Goal: Transaction & Acquisition: Book appointment/travel/reservation

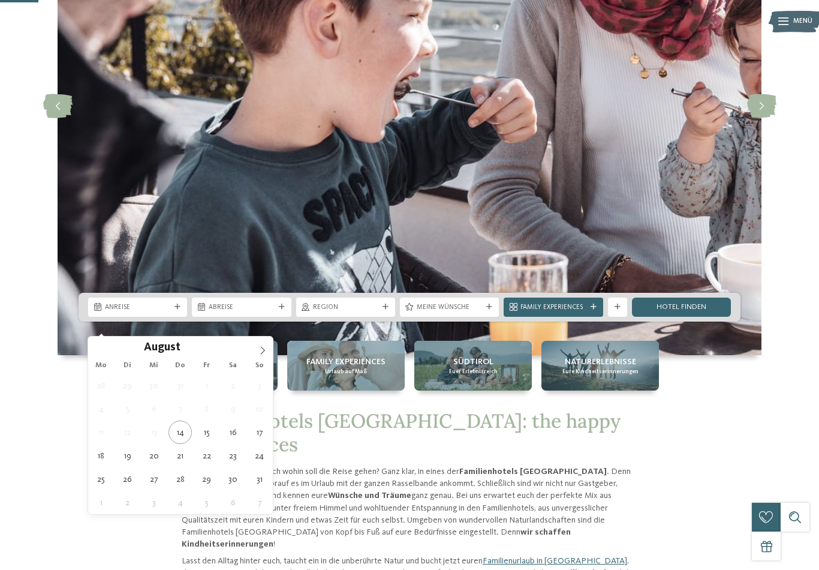
click at [267, 355] on span at bounding box center [262, 346] width 20 height 20
click at [259, 351] on icon at bounding box center [262, 350] width 8 height 8
type div "18.10.2025"
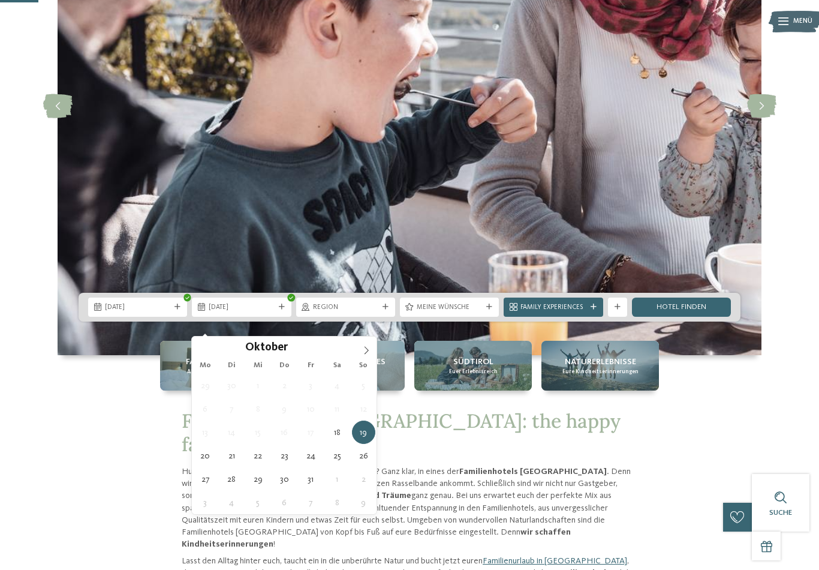
type div "25.10.2025"
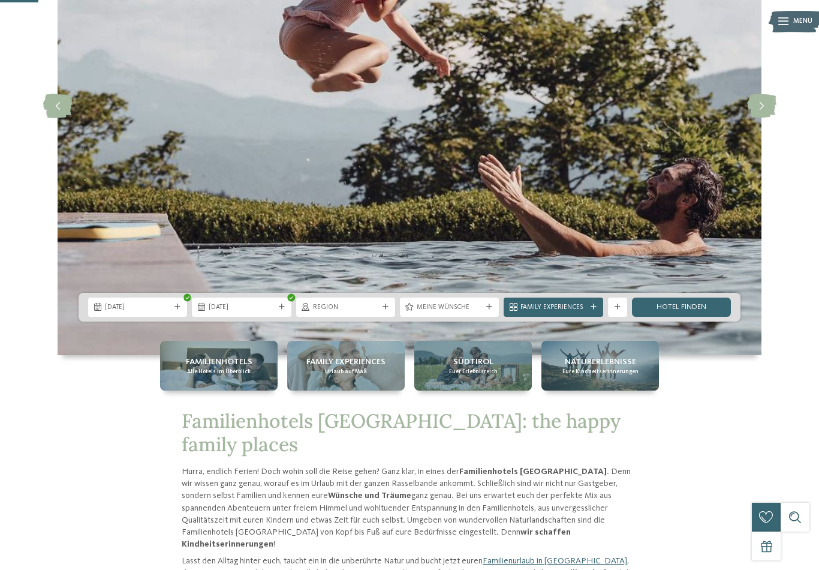
click at [696, 317] on link "Hotel finden" at bounding box center [681, 306] width 99 height 19
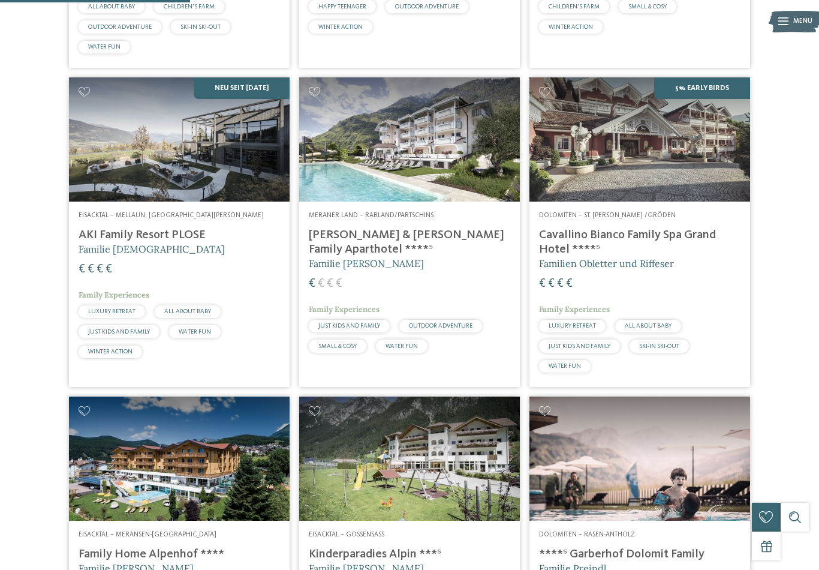
scroll to position [570, 0]
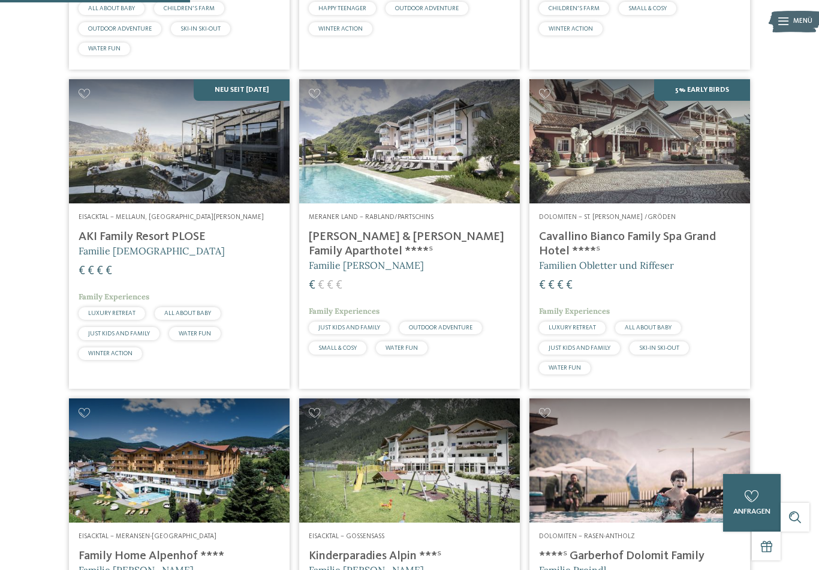
click at [427, 198] on img at bounding box center [409, 141] width 221 height 124
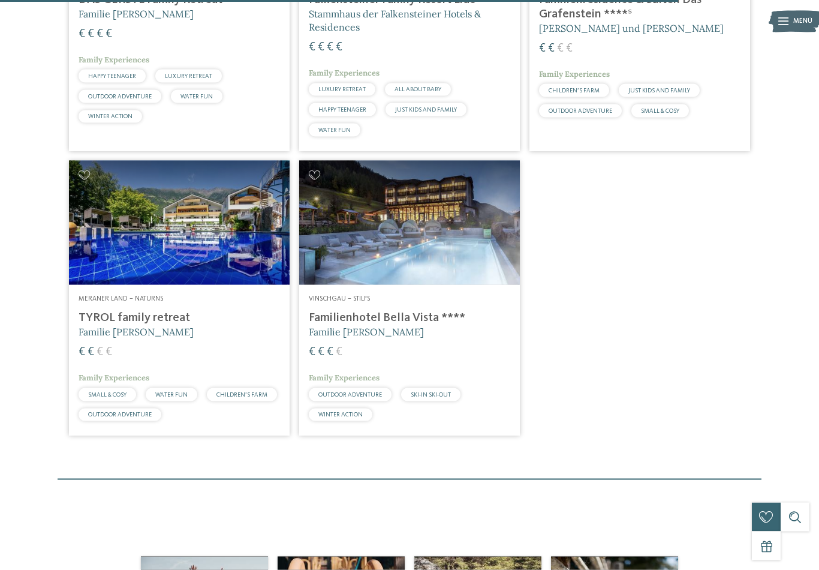
scroll to position [2034, 0]
click at [132, 219] on img at bounding box center [179, 222] width 221 height 124
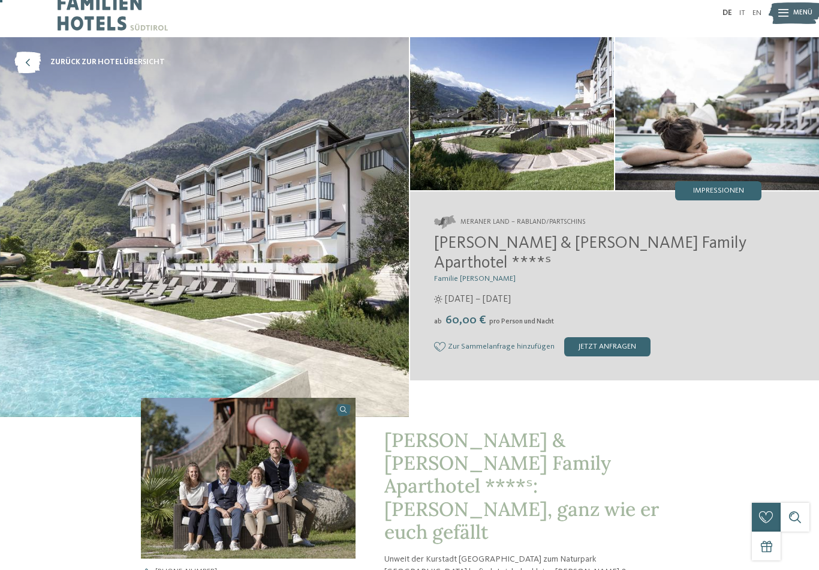
scroll to position [9, 0]
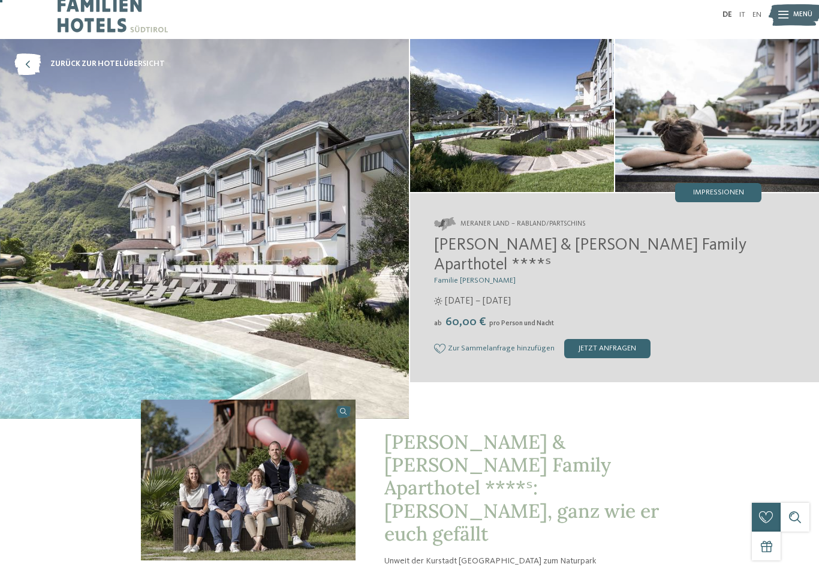
click at [607, 345] on div "jetzt anfragen" at bounding box center [607, 348] width 86 height 19
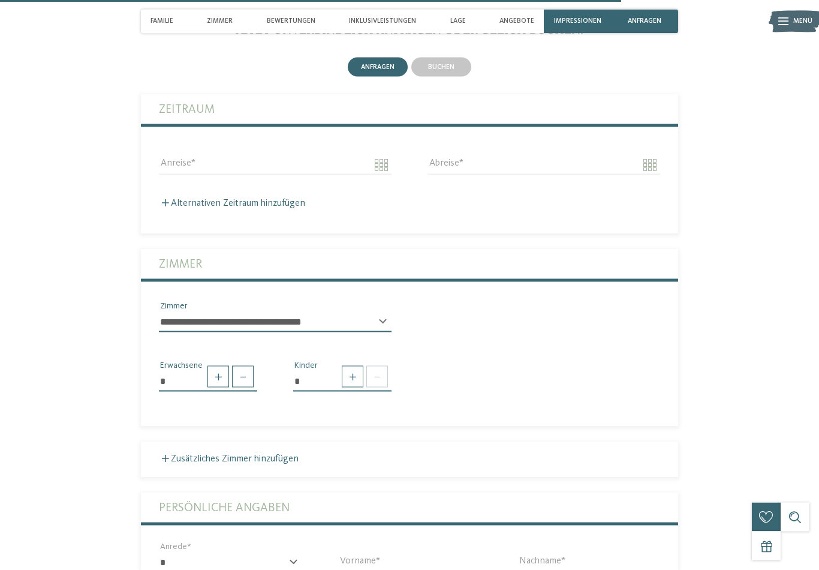
scroll to position [2474, 0]
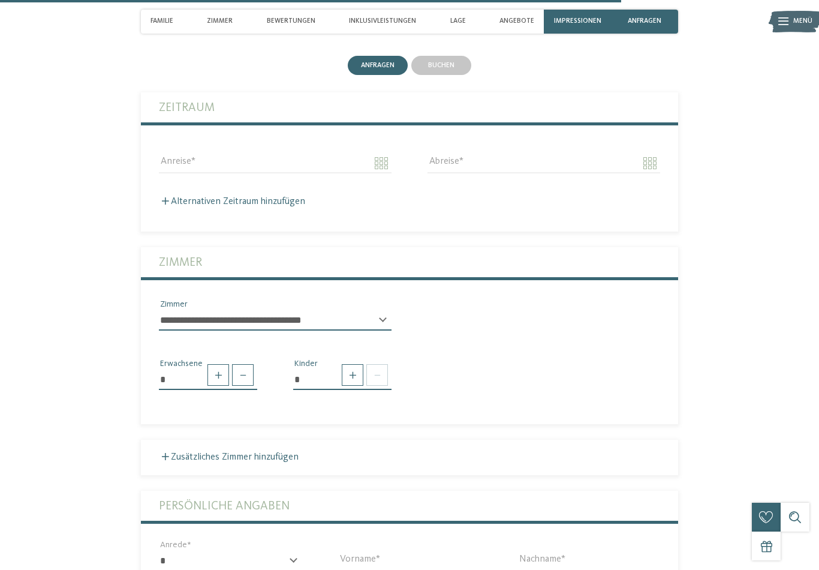
click at [379, 310] on select "**********" at bounding box center [275, 320] width 233 height 20
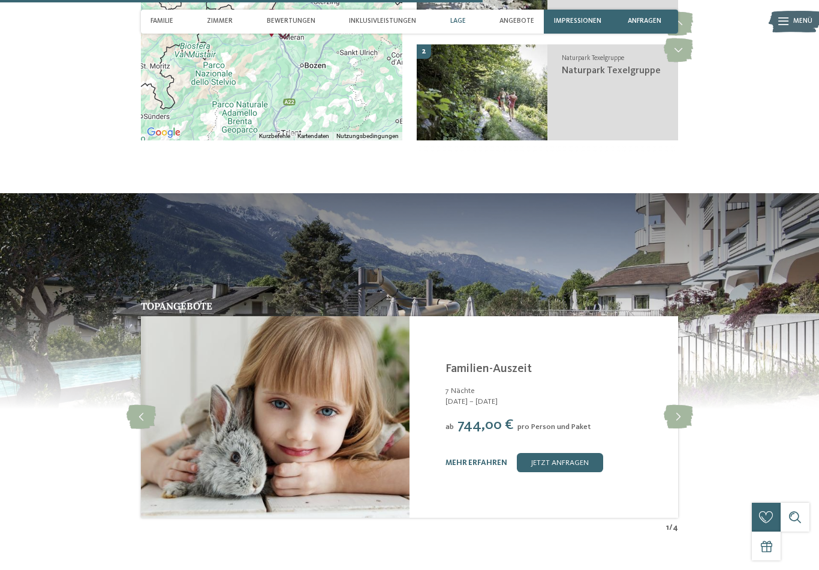
scroll to position [1920, 0]
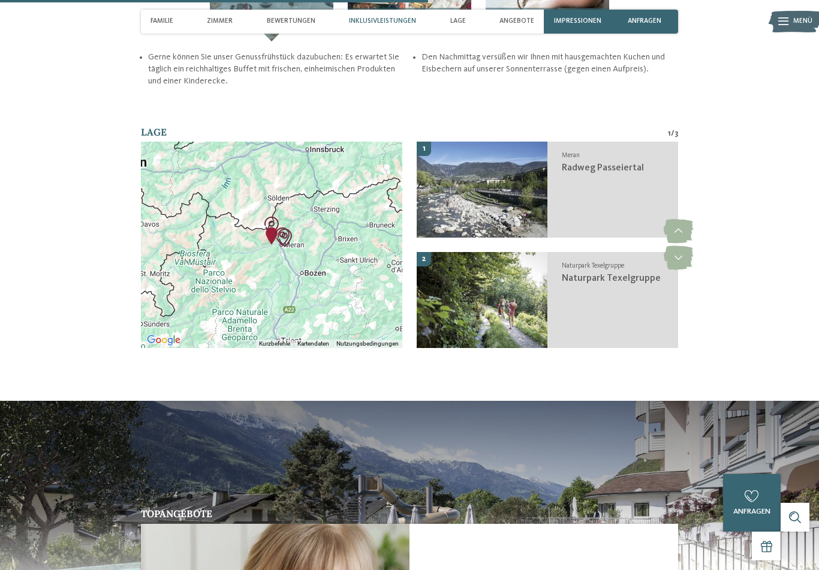
click at [219, 24] on span "Zimmer" at bounding box center [220, 21] width 26 height 8
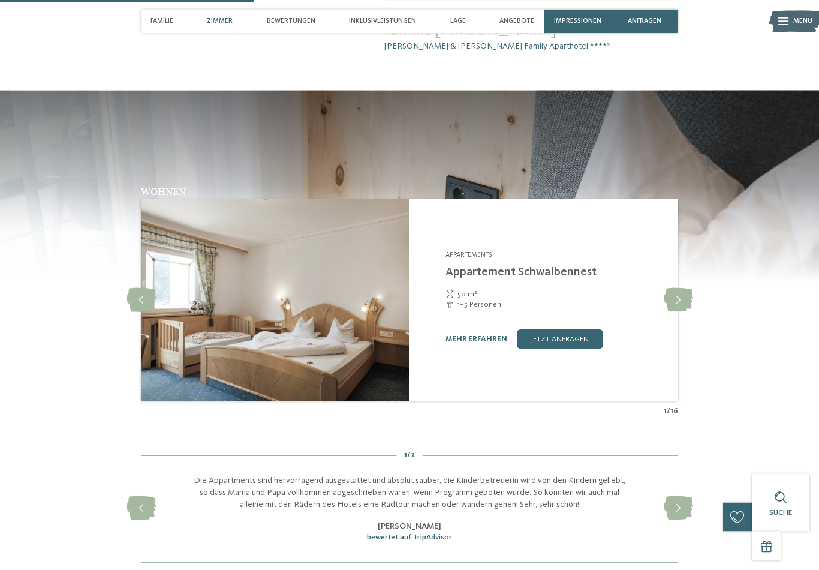
scroll to position [1011, 0]
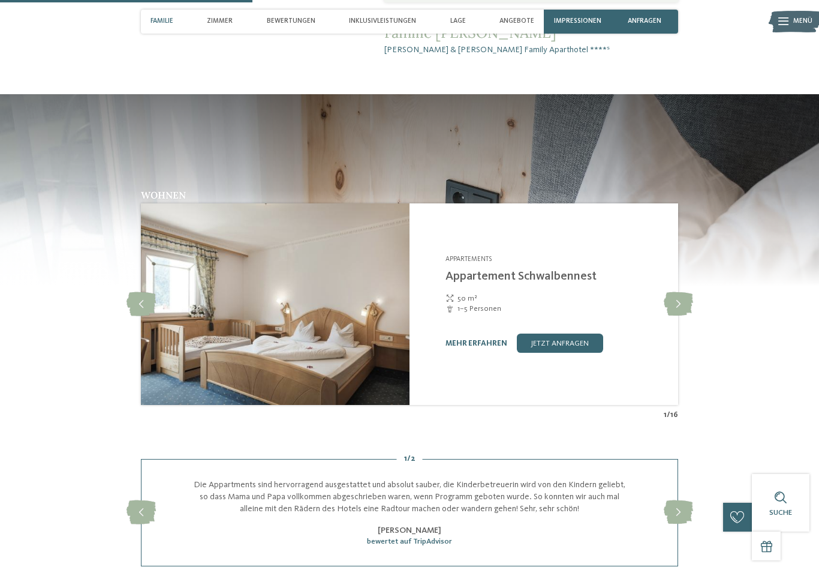
click at [685, 292] on icon at bounding box center [678, 304] width 29 height 24
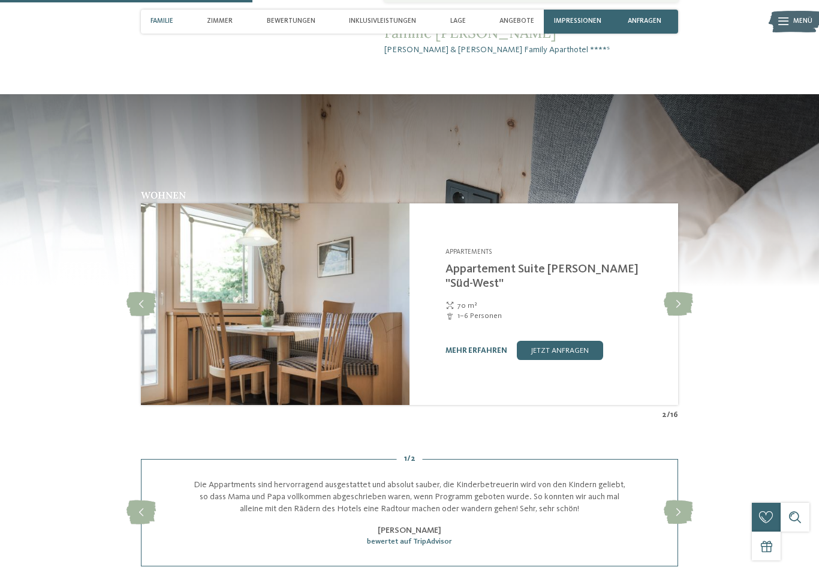
click at [679, 292] on icon at bounding box center [678, 304] width 29 height 24
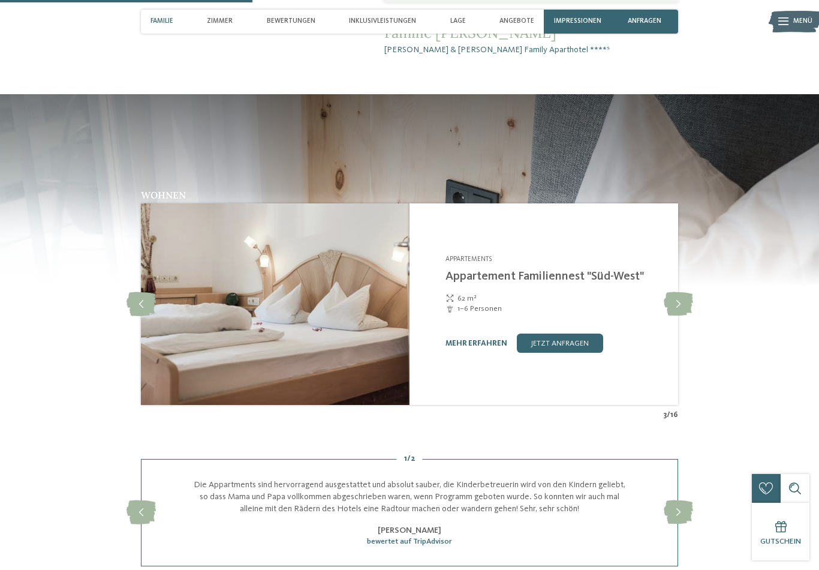
click at [664, 292] on icon at bounding box center [678, 304] width 29 height 24
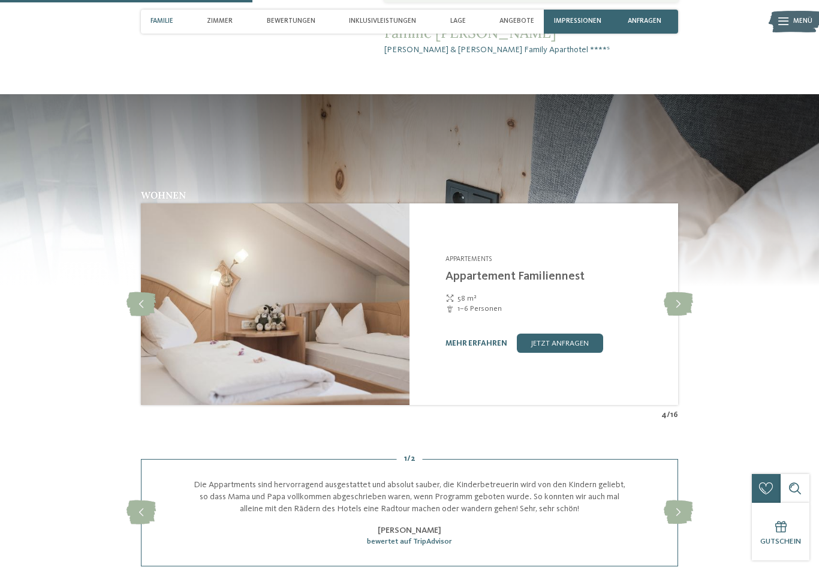
click at [395, 23] on span "Inklusivleistungen" at bounding box center [382, 21] width 67 height 8
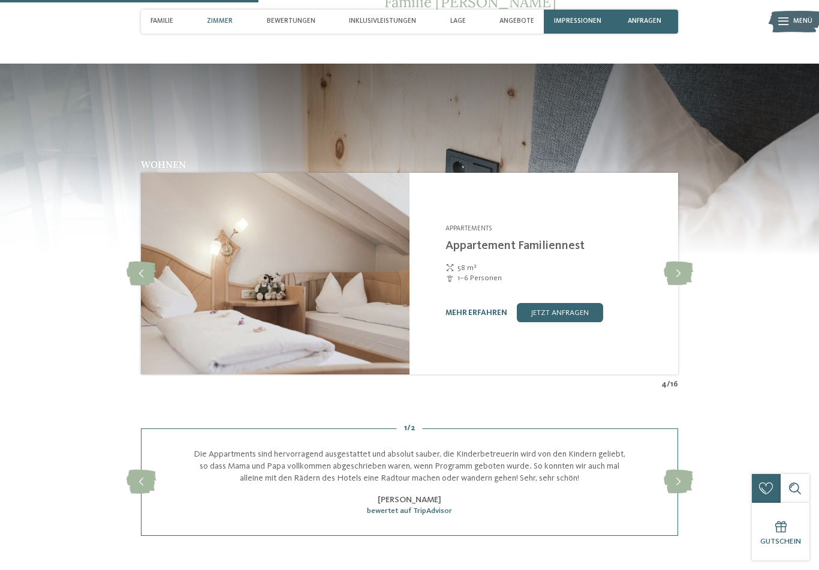
scroll to position [1041, 0]
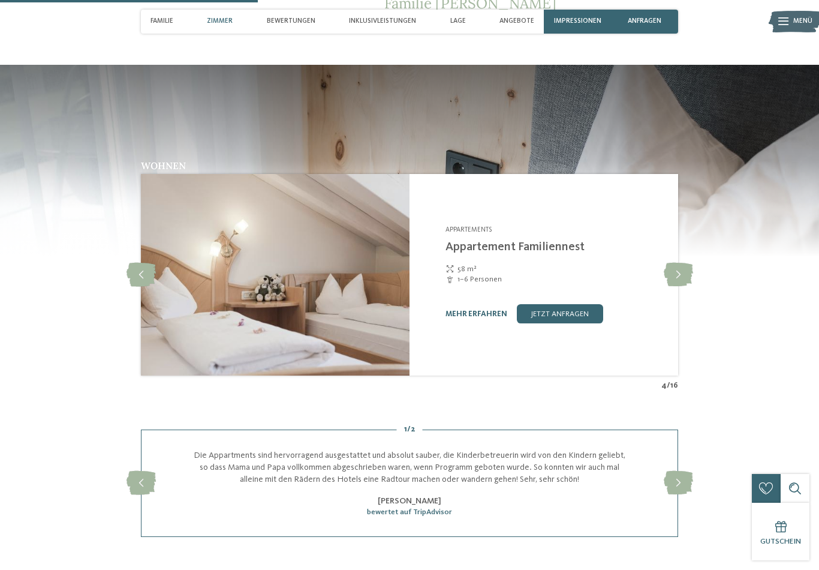
click at [489, 310] on link "mehr erfahren" at bounding box center [476, 314] width 62 height 8
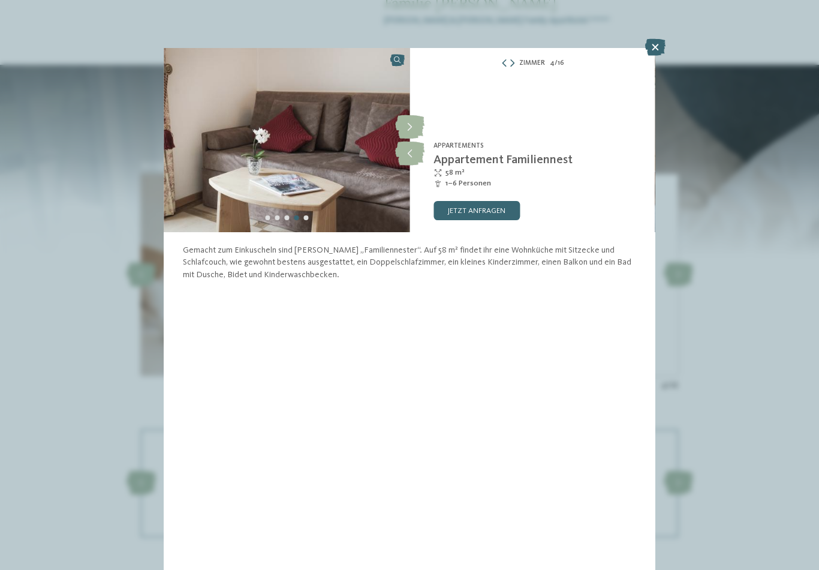
click at [415, 126] on icon at bounding box center [409, 127] width 29 height 24
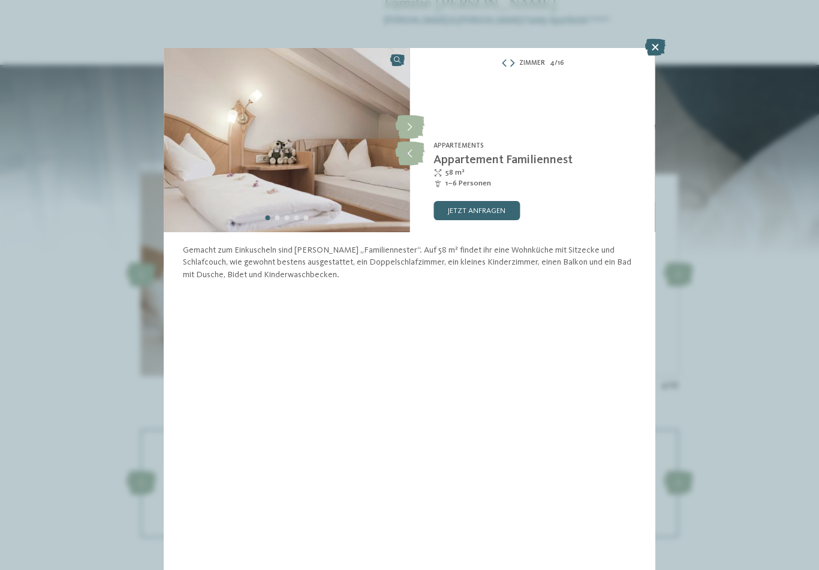
click at [415, 129] on icon at bounding box center [409, 127] width 29 height 24
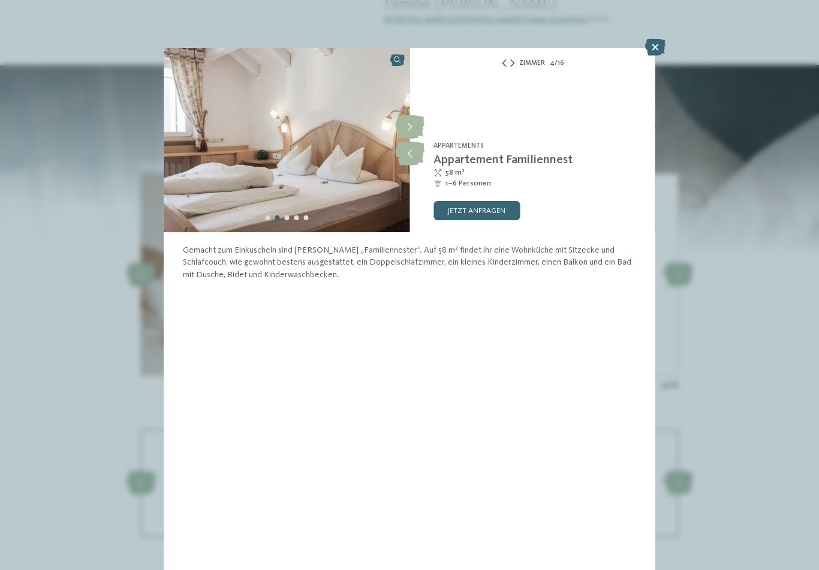
click at [410, 129] on icon at bounding box center [409, 127] width 29 height 24
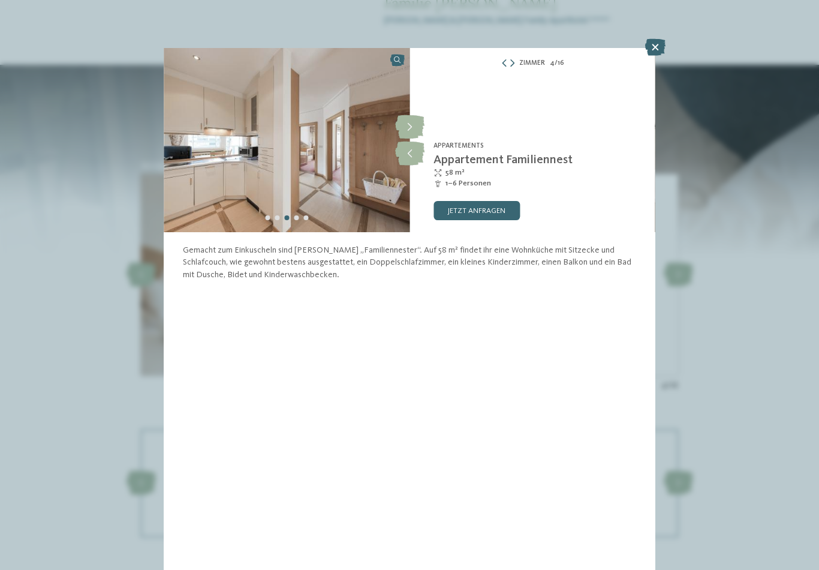
click at [645, 50] on icon at bounding box center [655, 47] width 20 height 17
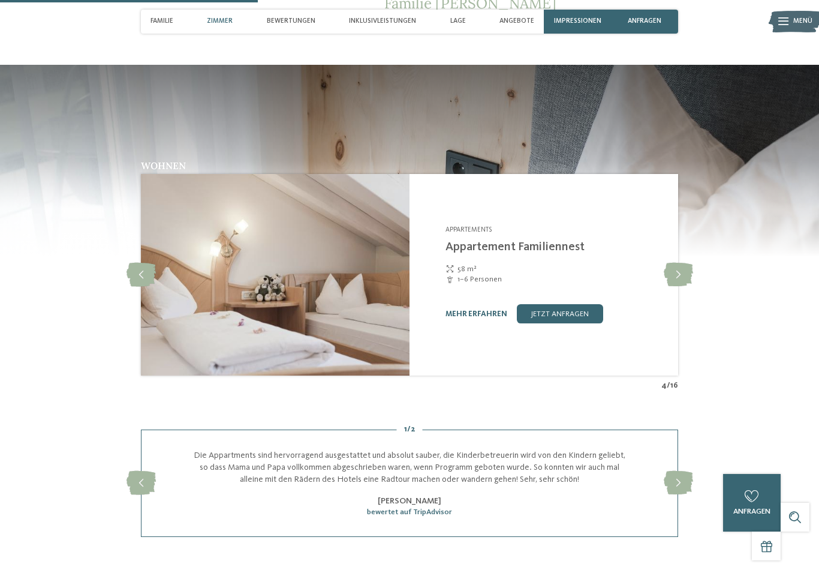
click at [673, 263] on icon at bounding box center [678, 275] width 29 height 24
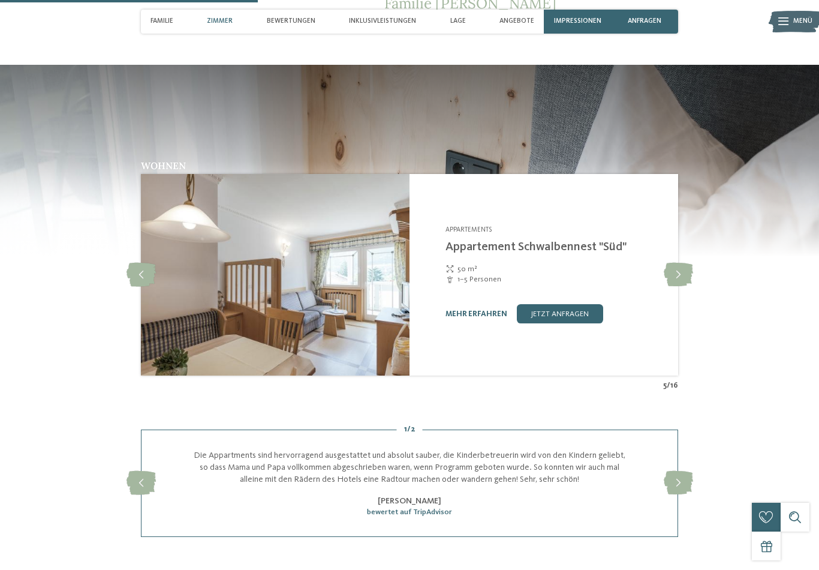
click at [679, 263] on icon at bounding box center [678, 275] width 29 height 24
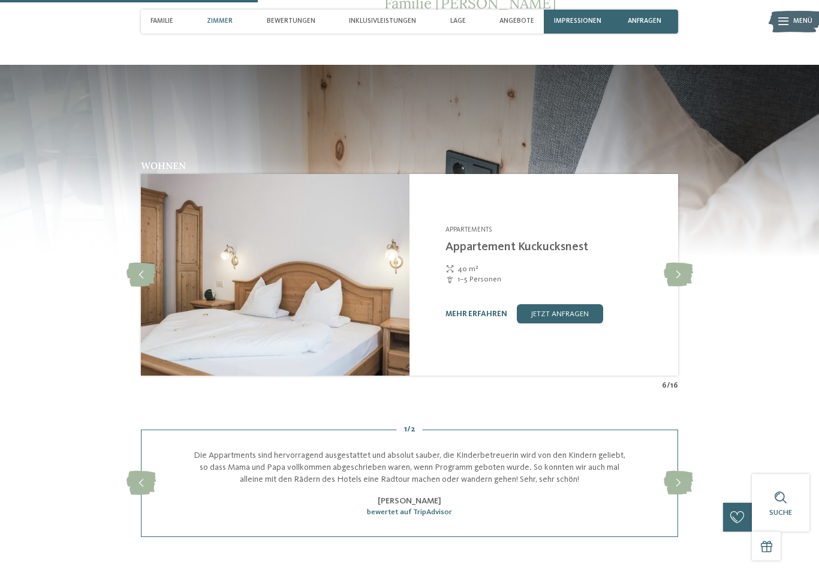
click at [671, 263] on icon at bounding box center [678, 275] width 29 height 24
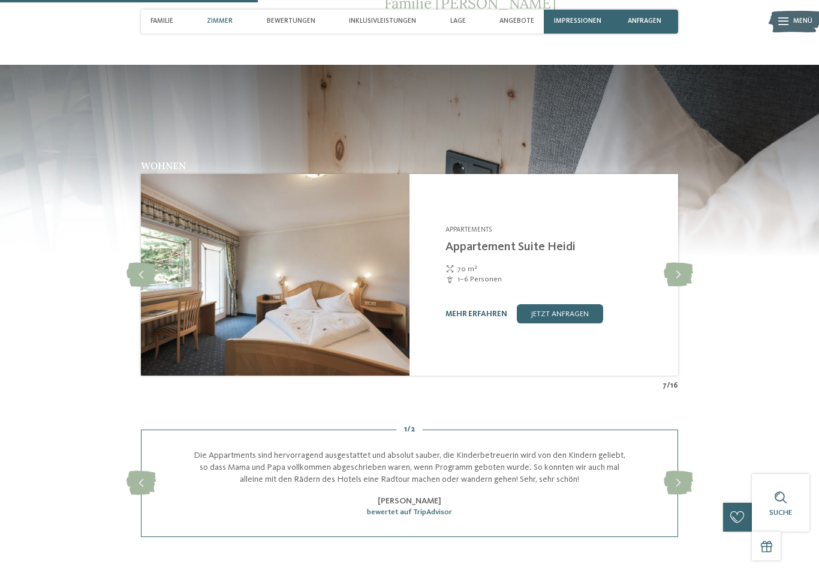
click at [672, 263] on icon at bounding box center [678, 275] width 29 height 24
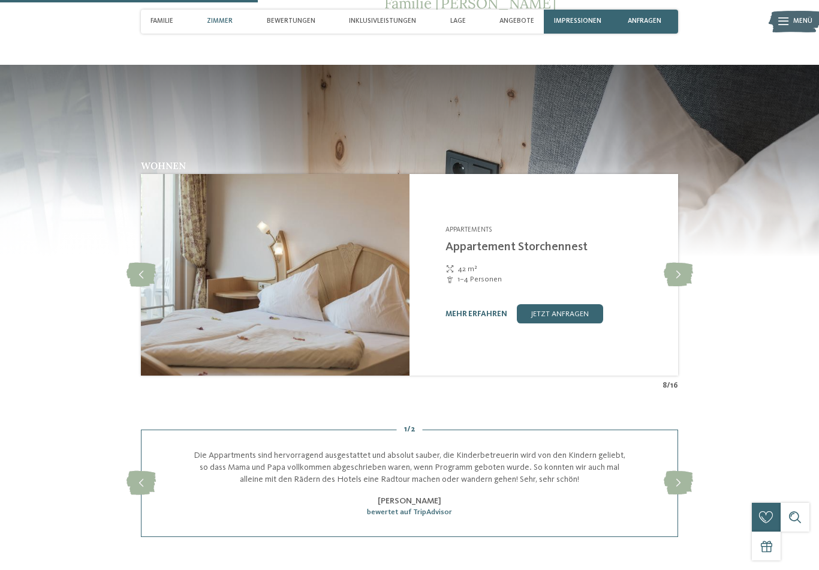
click at [676, 263] on icon at bounding box center [678, 275] width 29 height 24
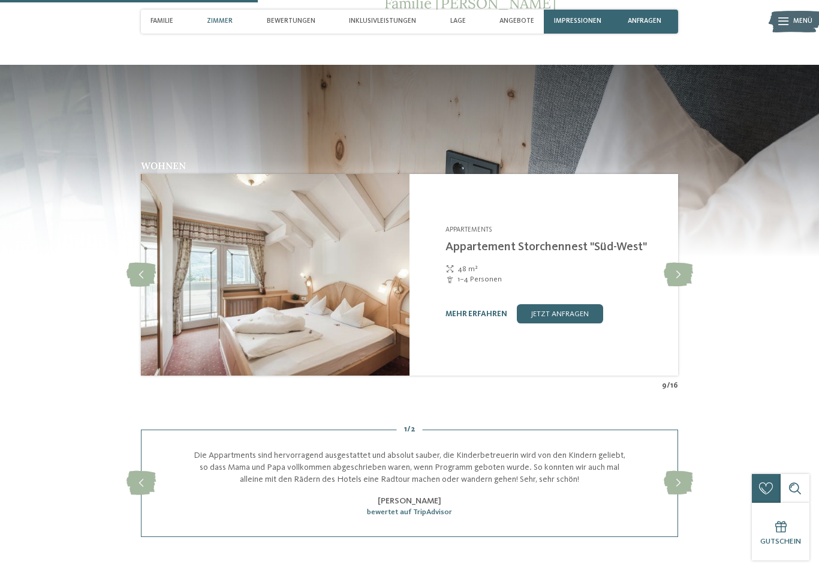
click at [677, 263] on icon at bounding box center [678, 275] width 29 height 24
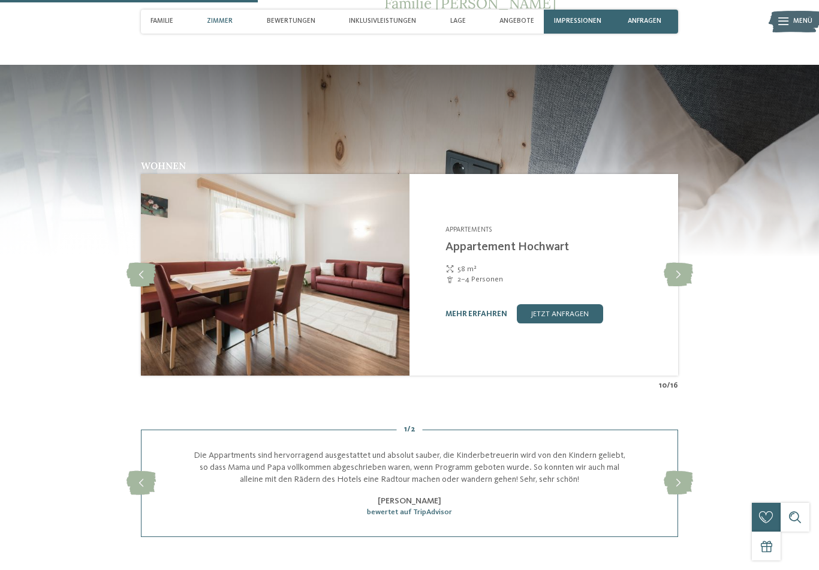
click at [672, 263] on icon at bounding box center [678, 275] width 29 height 24
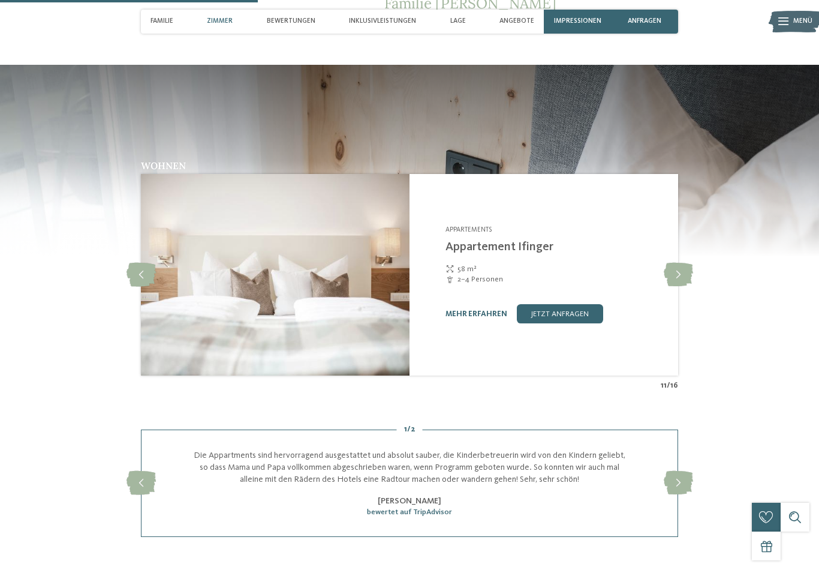
click at [670, 263] on icon at bounding box center [678, 275] width 29 height 24
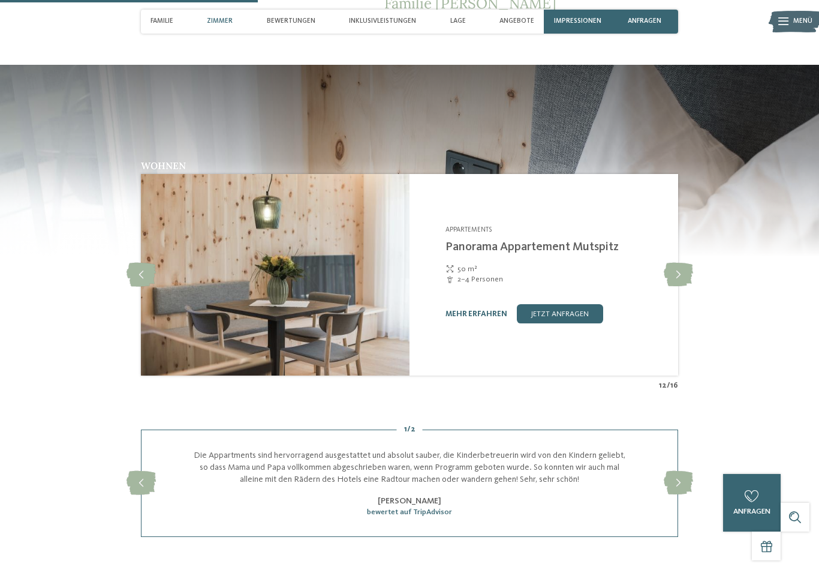
click at [672, 263] on icon at bounding box center [678, 275] width 29 height 24
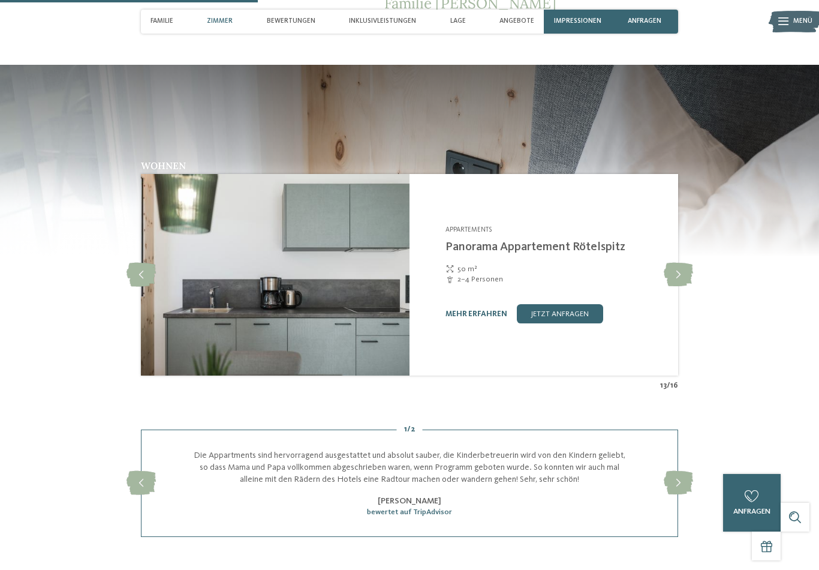
click at [669, 263] on icon at bounding box center [678, 275] width 29 height 24
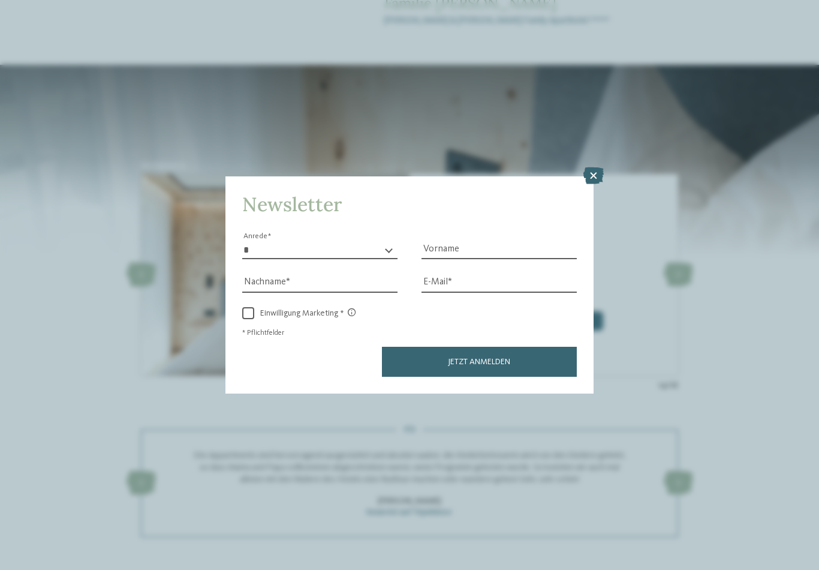
click at [588, 167] on div at bounding box center [593, 176] width 20 height 18
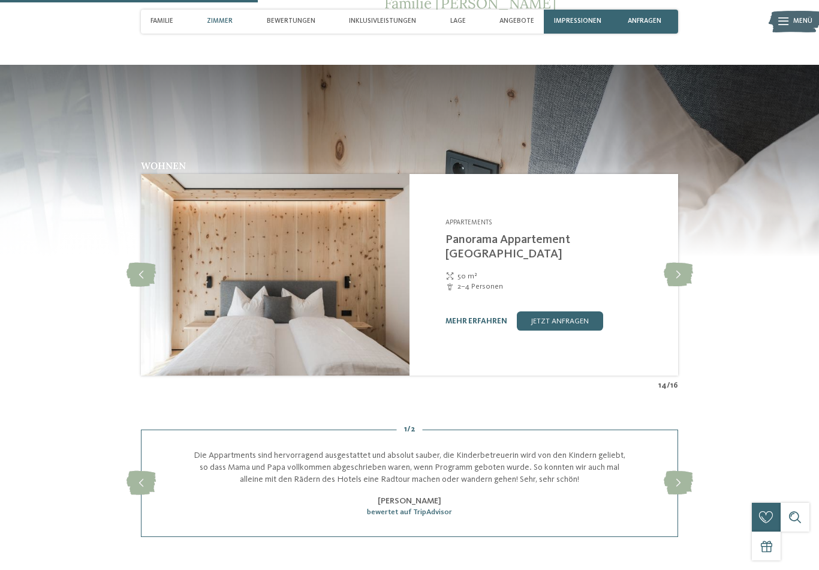
click at [477, 317] on link "mehr erfahren" at bounding box center [476, 321] width 62 height 8
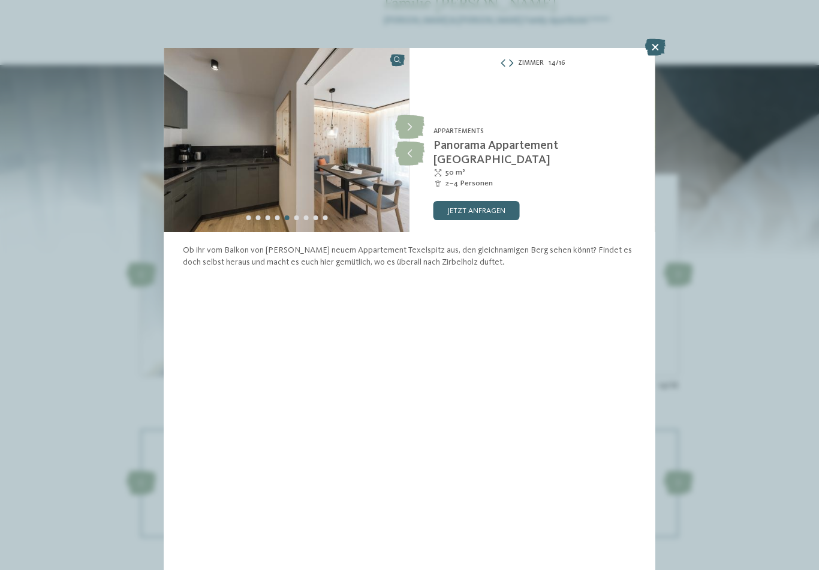
click at [415, 124] on icon at bounding box center [409, 127] width 29 height 24
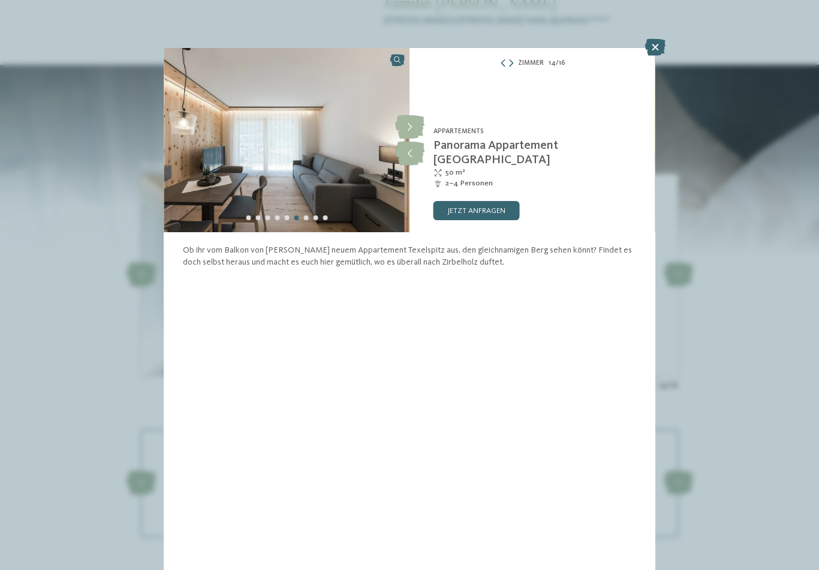
click at [414, 137] on icon at bounding box center [409, 127] width 29 height 24
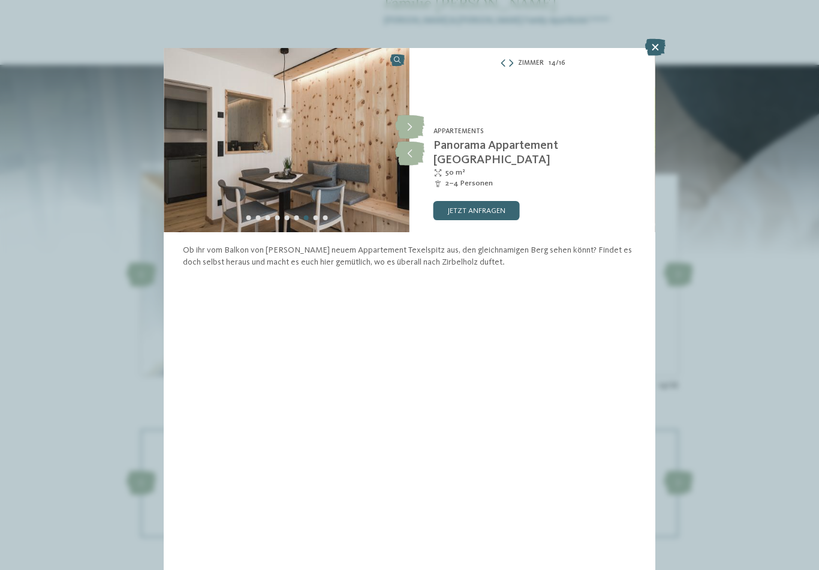
click at [414, 125] on icon at bounding box center [409, 127] width 29 height 24
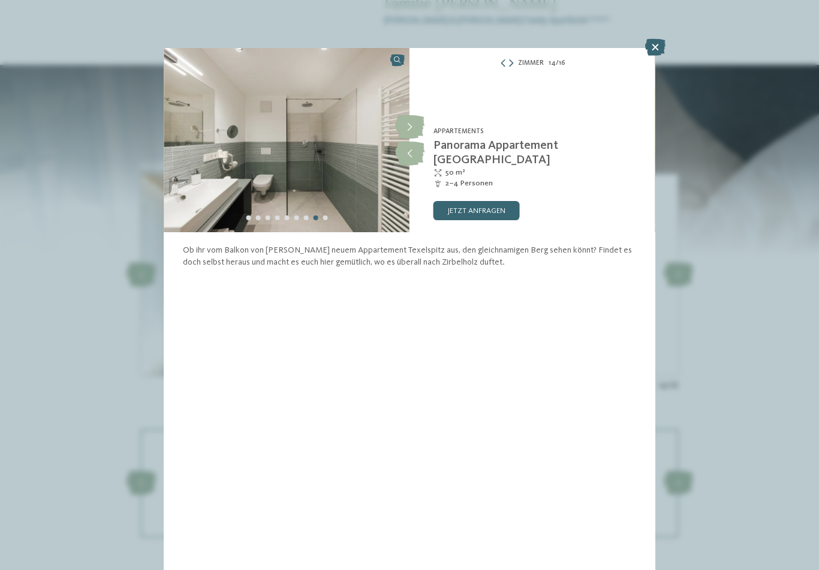
click at [409, 123] on icon at bounding box center [409, 127] width 29 height 24
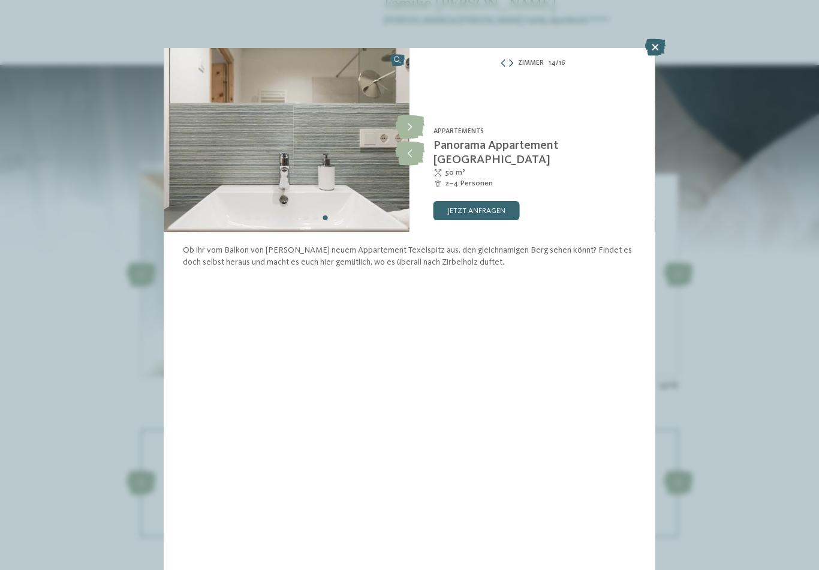
click at [646, 53] on icon at bounding box center [655, 47] width 20 height 17
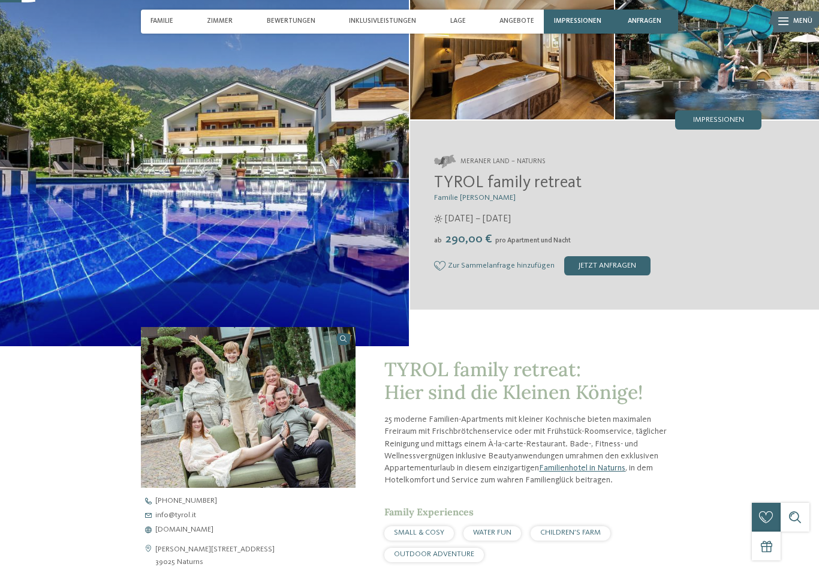
scroll to position [90, 0]
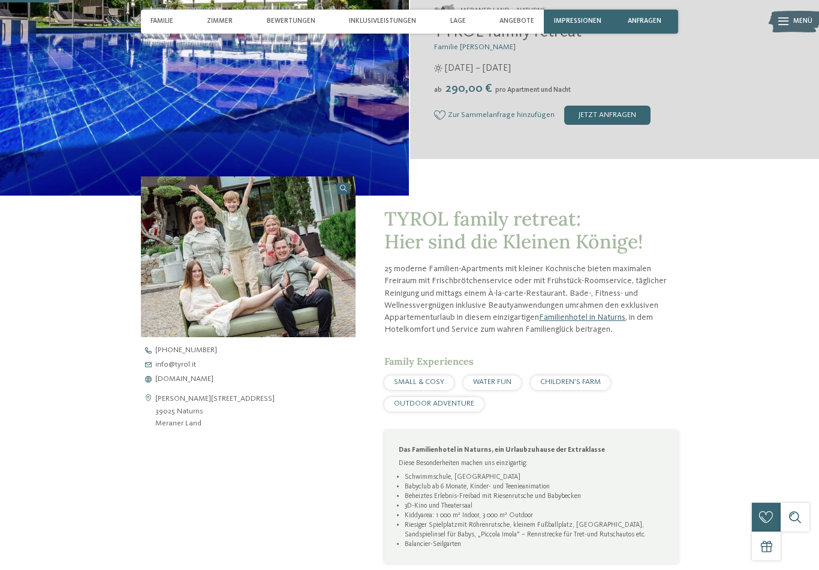
click at [614, 120] on div "jetzt anfragen" at bounding box center [607, 115] width 86 height 19
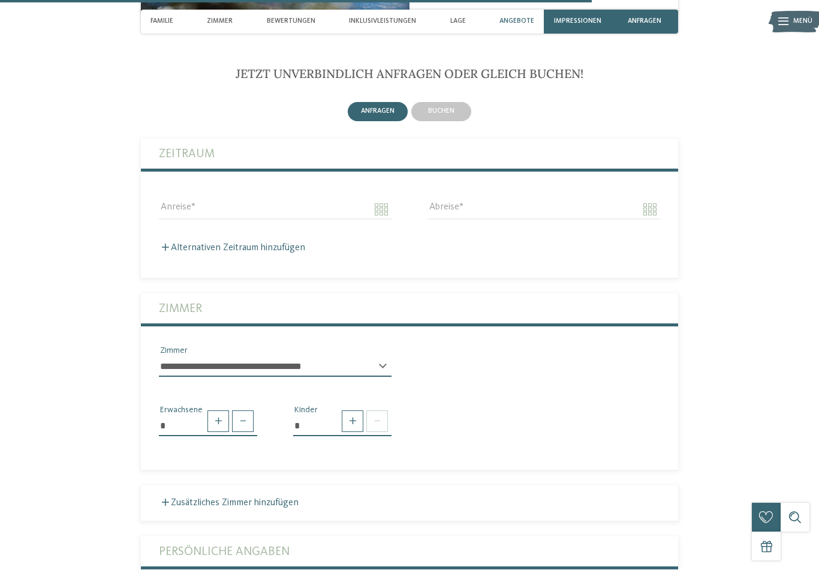
scroll to position [2339, 0]
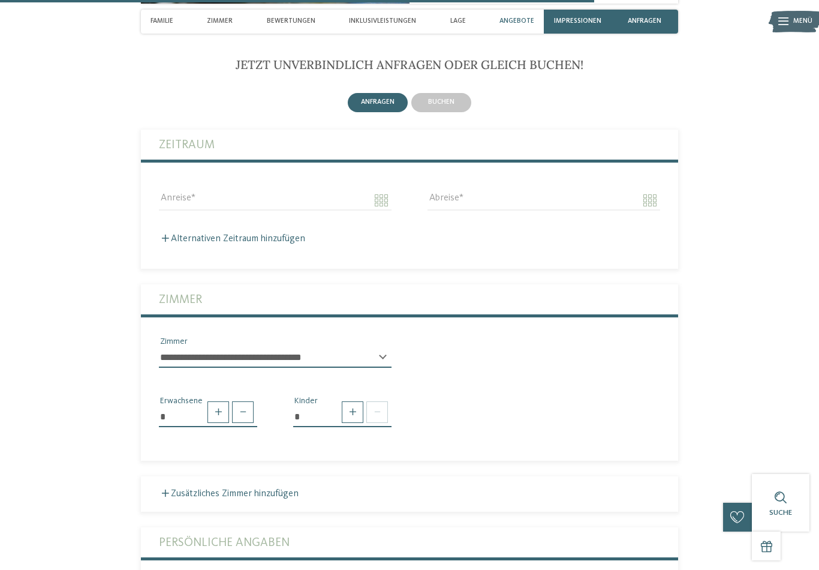
click at [379, 367] on select "**********" at bounding box center [275, 357] width 233 height 20
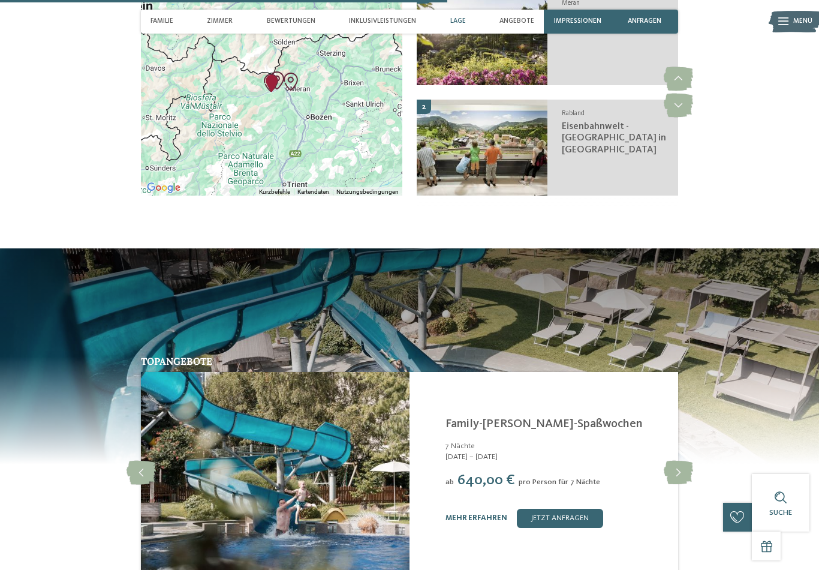
scroll to position [1770, 0]
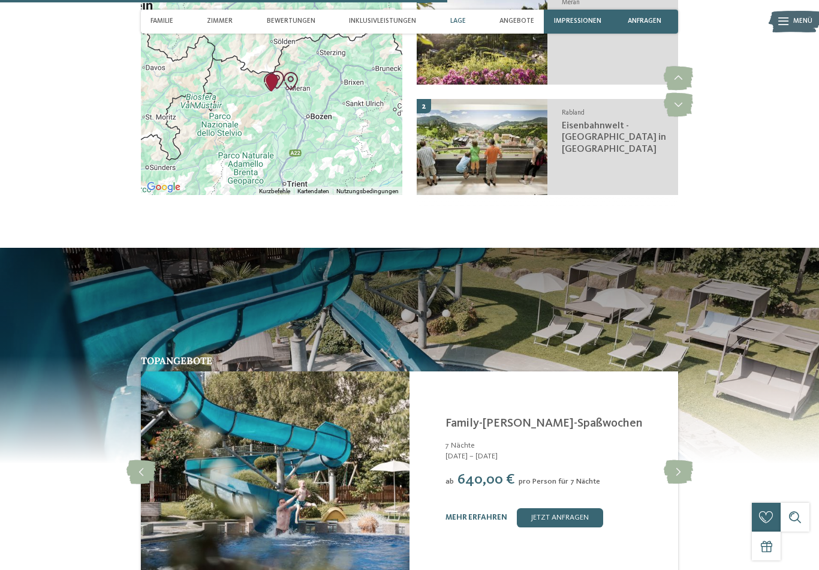
click at [216, 35] on div at bounding box center [271, 92] width 261 height 206
click at [222, 26] on div "Zimmer" at bounding box center [219, 22] width 35 height 24
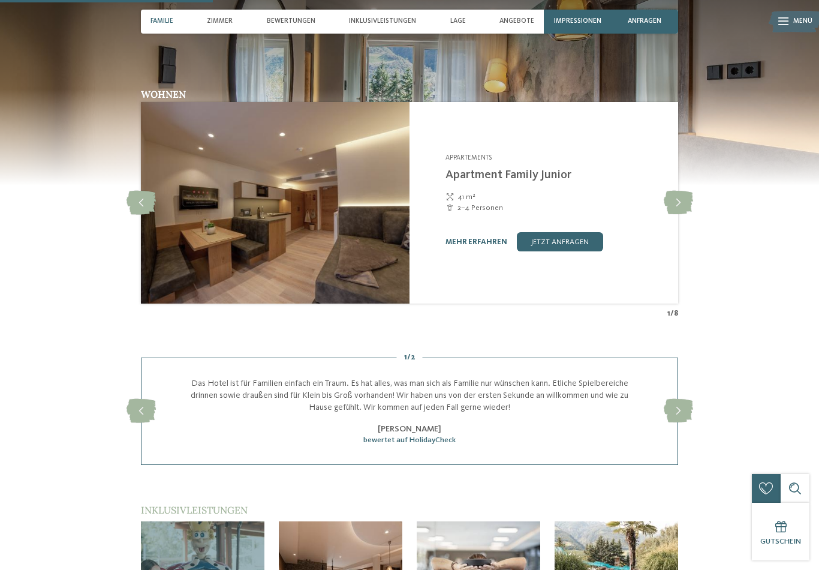
scroll to position [831, 0]
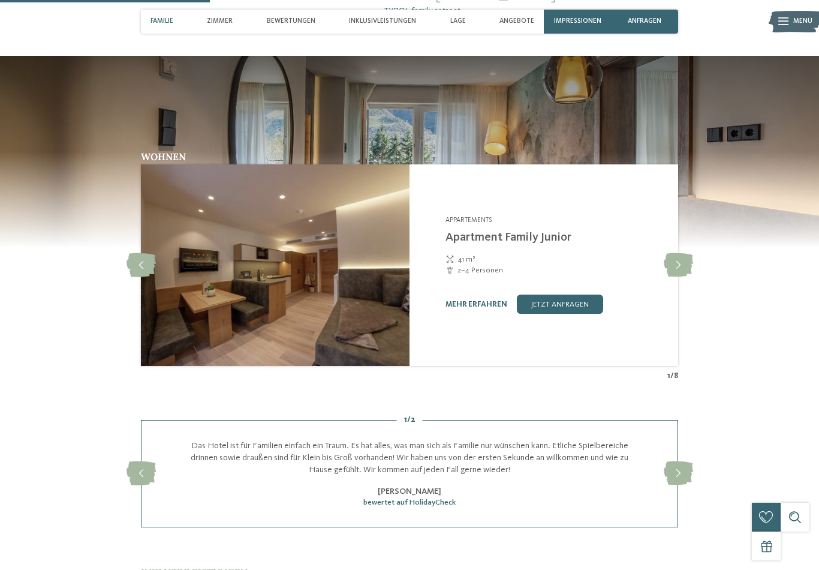
click at [686, 277] on icon at bounding box center [678, 265] width 29 height 24
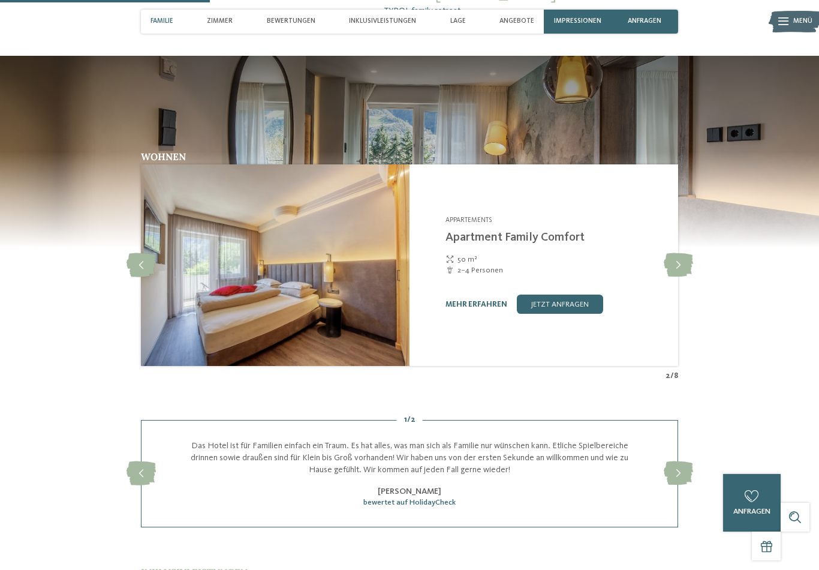
click at [676, 277] on icon at bounding box center [678, 265] width 29 height 24
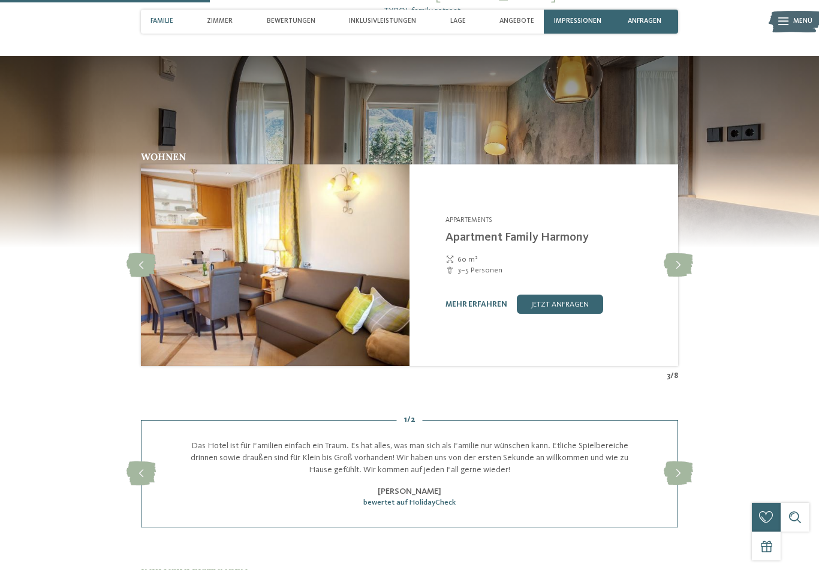
click at [673, 276] on icon at bounding box center [678, 265] width 29 height 24
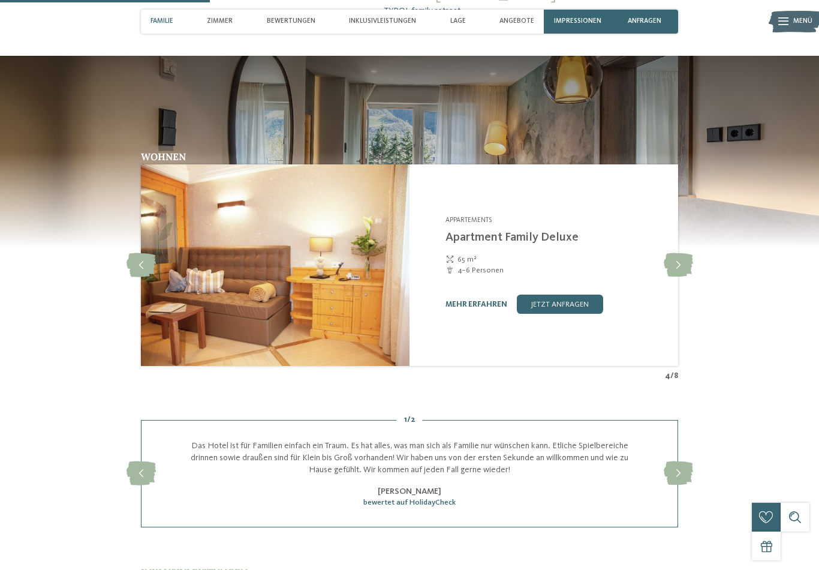
click at [667, 275] on icon at bounding box center [678, 265] width 29 height 24
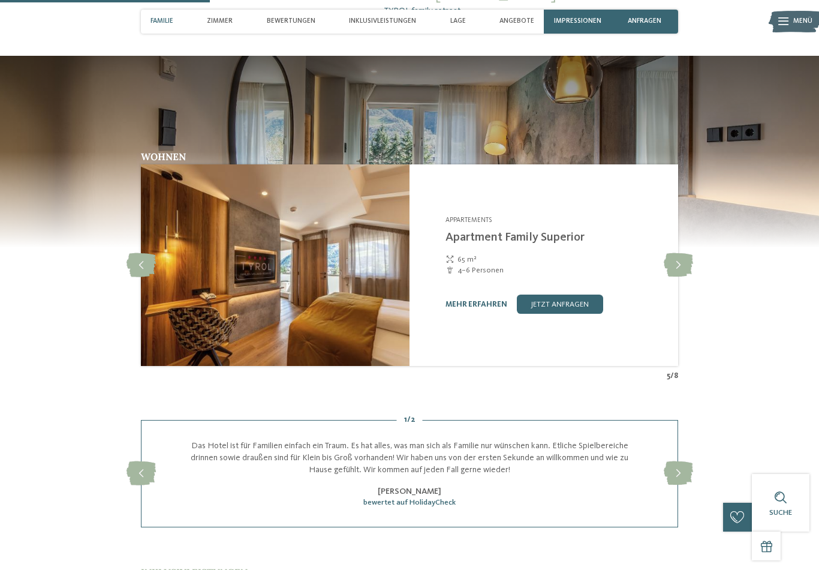
click at [674, 272] on icon at bounding box center [678, 265] width 29 height 24
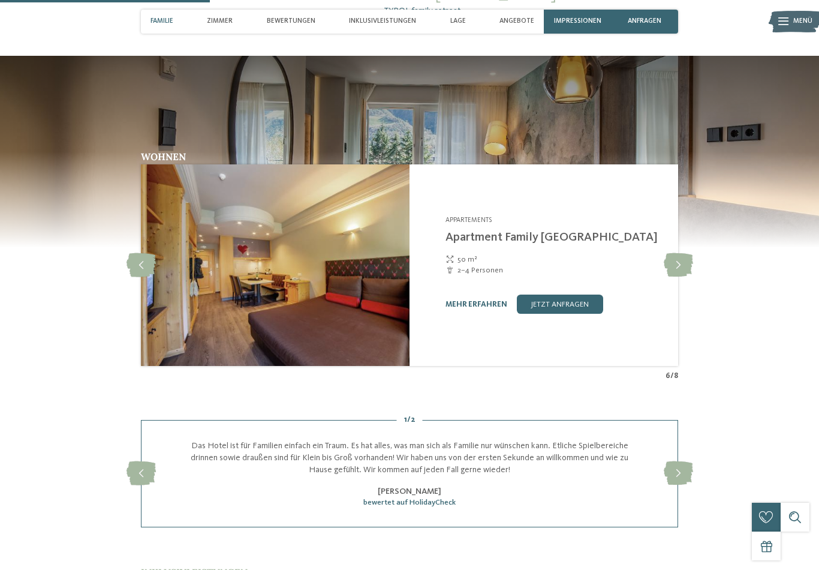
click at [682, 277] on icon at bounding box center [678, 265] width 29 height 24
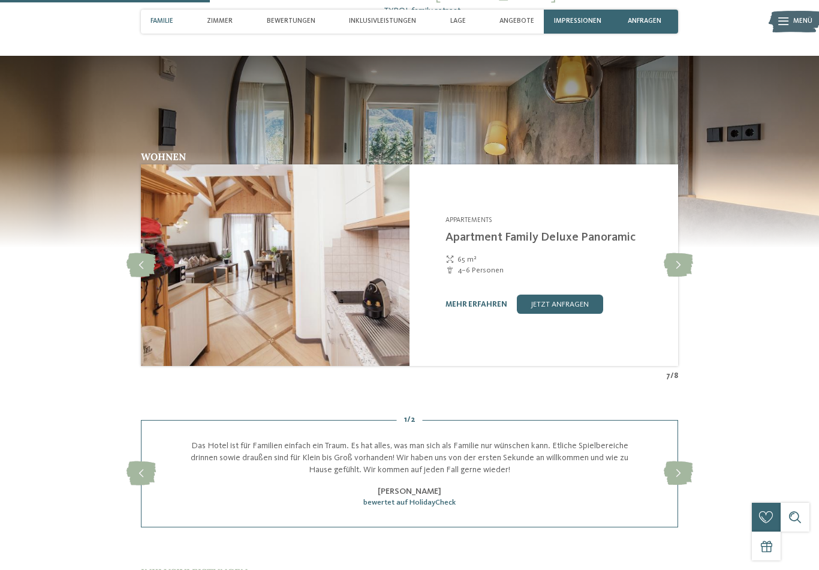
click at [744, 311] on section "Wohnen Appartements" at bounding box center [409, 219] width 819 height 326
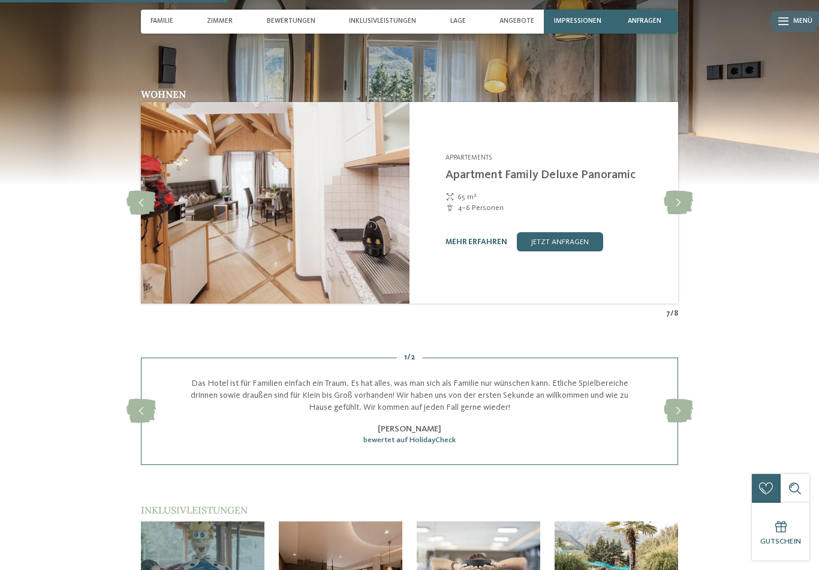
scroll to position [893, 0]
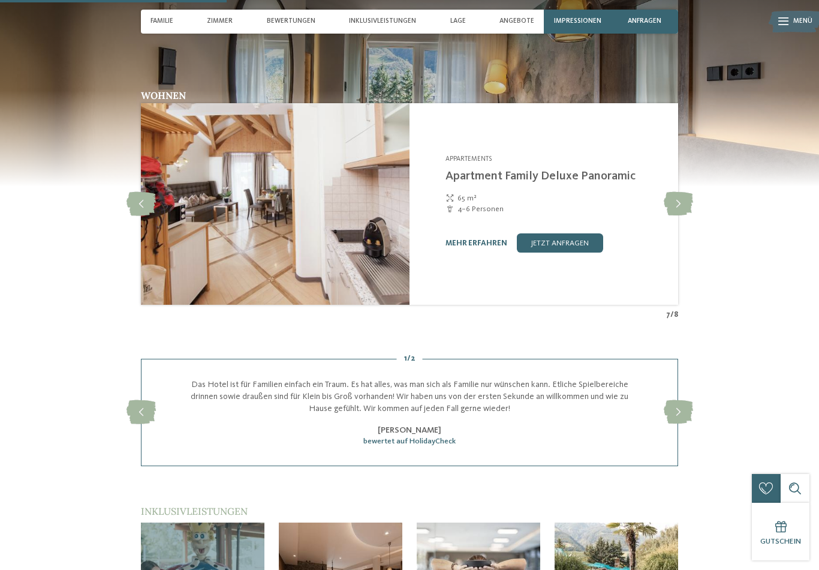
click at [680, 205] on icon at bounding box center [678, 204] width 29 height 24
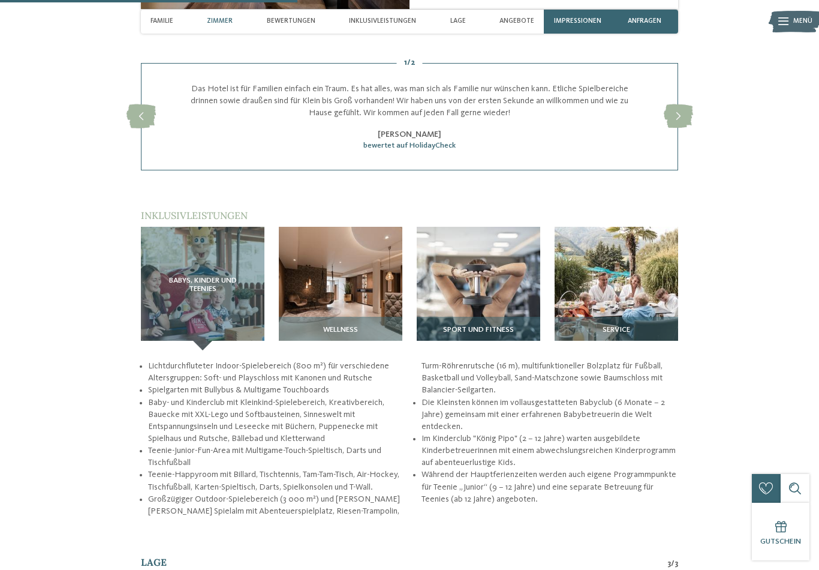
scroll to position [1185, 0]
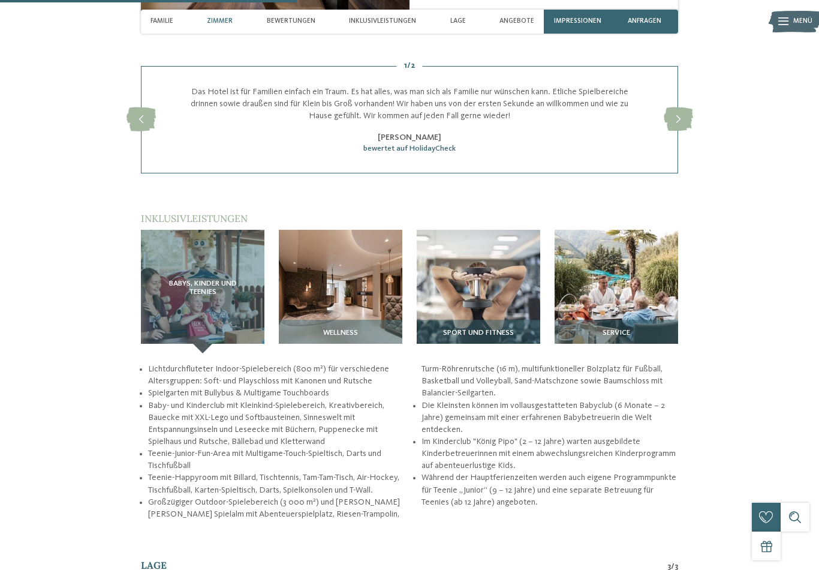
click at [399, 24] on span "Inklusivleistungen" at bounding box center [382, 21] width 67 height 8
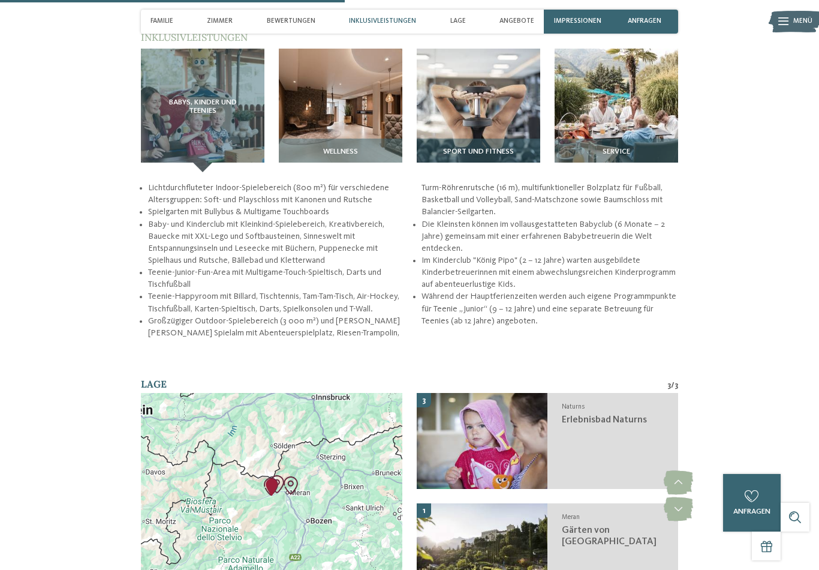
scroll to position [1368, 0]
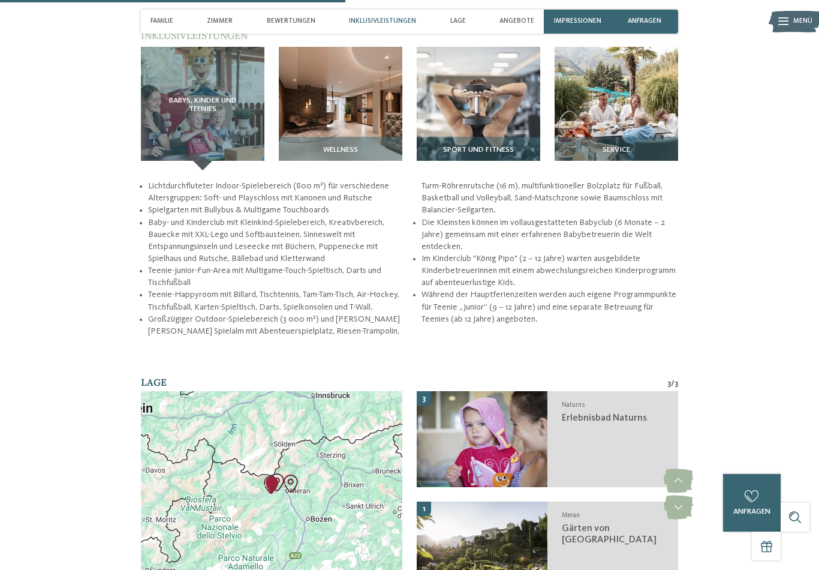
click at [619, 122] on img at bounding box center [616, 108] width 123 height 123
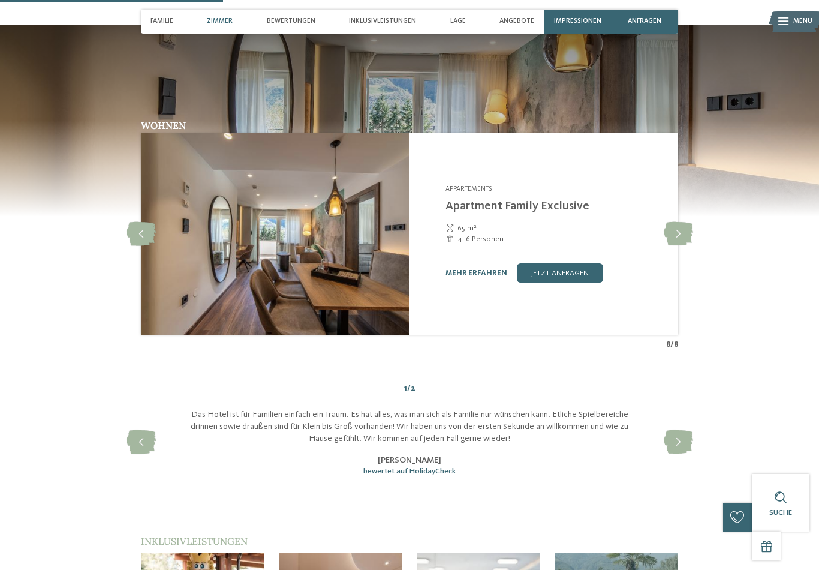
scroll to position [862, 0]
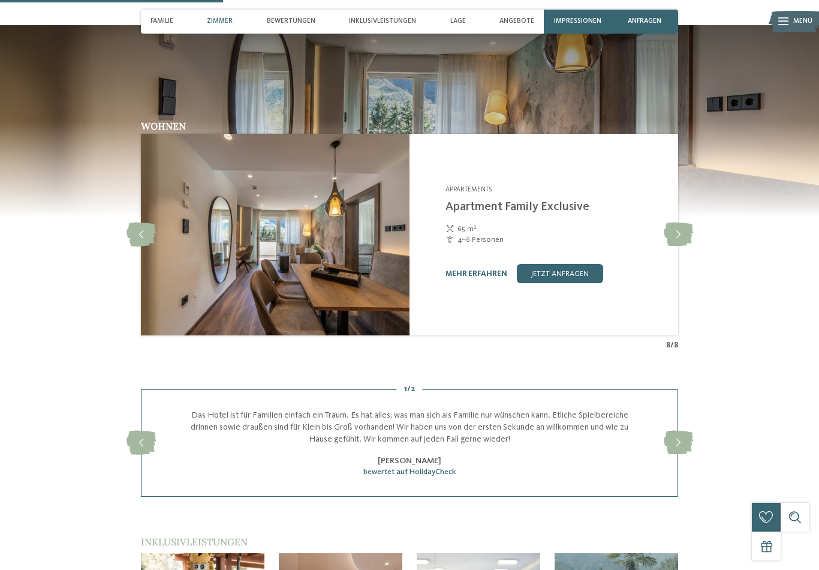
click at [292, 19] on span "Bewertungen" at bounding box center [291, 21] width 49 height 8
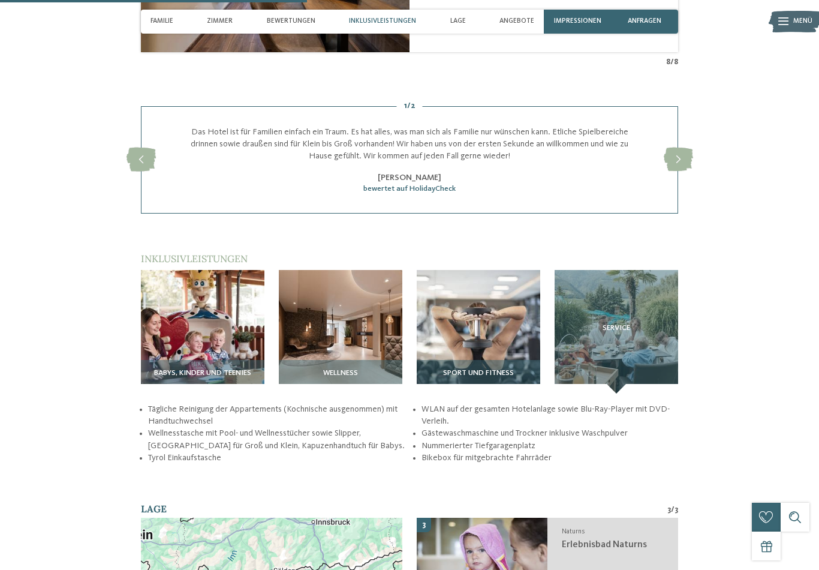
scroll to position [1195, 0]
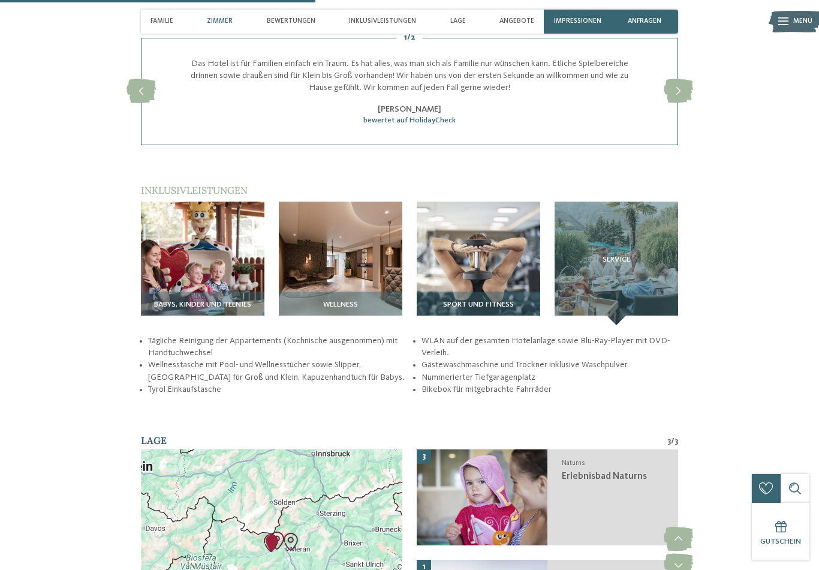
click at [402, 24] on span "Inklusivleistungen" at bounding box center [382, 21] width 67 height 8
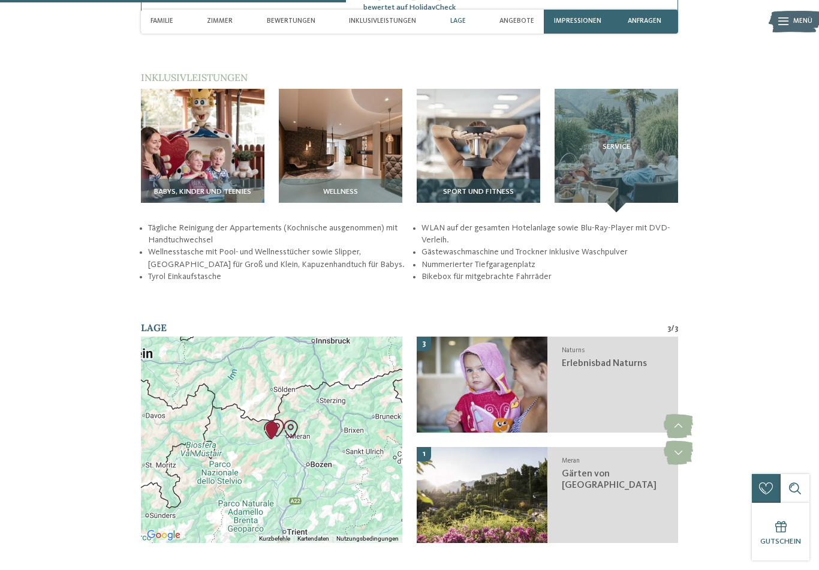
scroll to position [1341, 0]
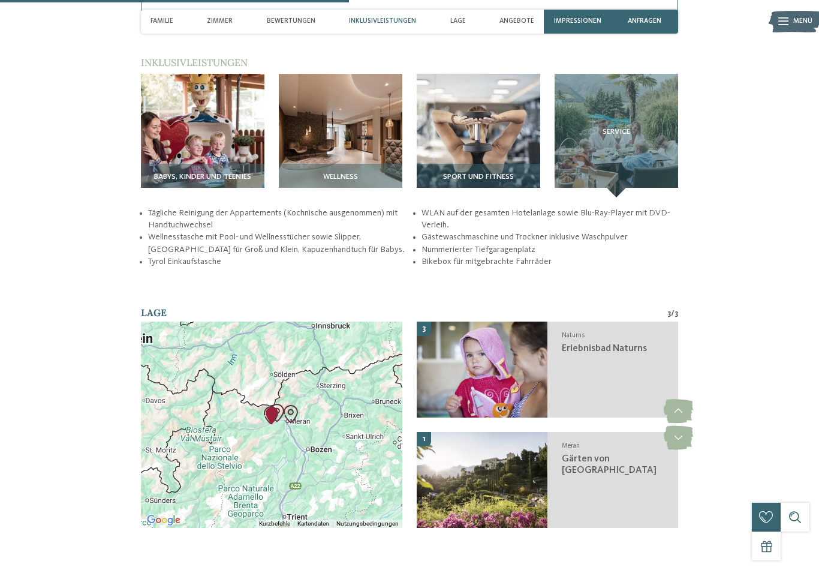
click at [391, 28] on div "Inklusivleistungen" at bounding box center [382, 22] width 77 height 24
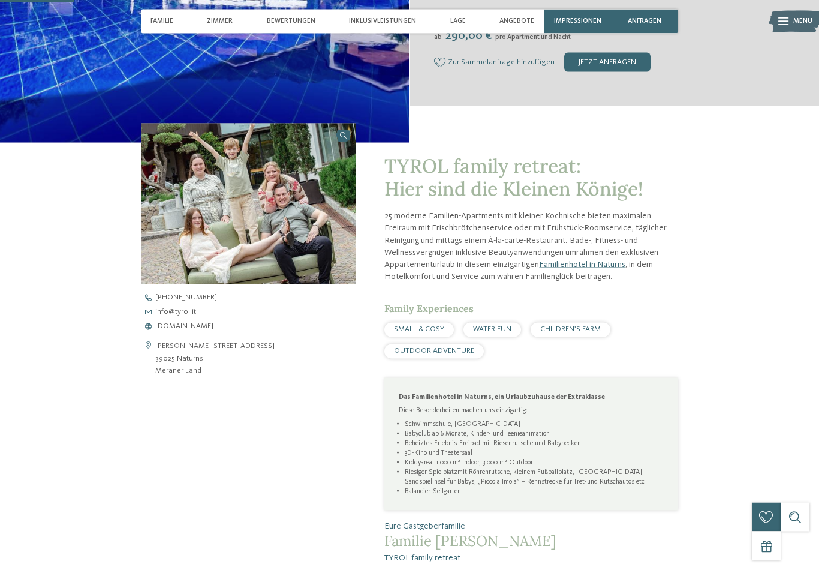
scroll to position [285, 0]
click at [178, 330] on span "www.tyrol.it" at bounding box center [184, 326] width 58 height 8
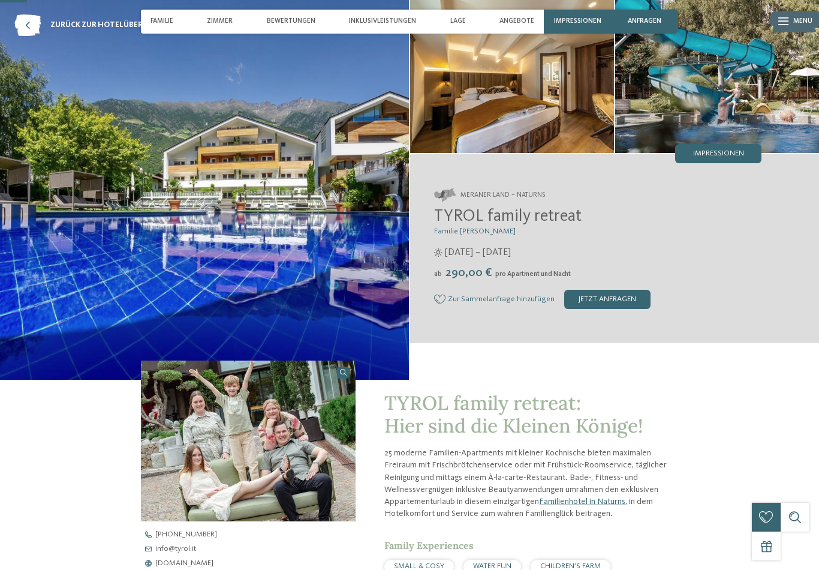
scroll to position [0, 0]
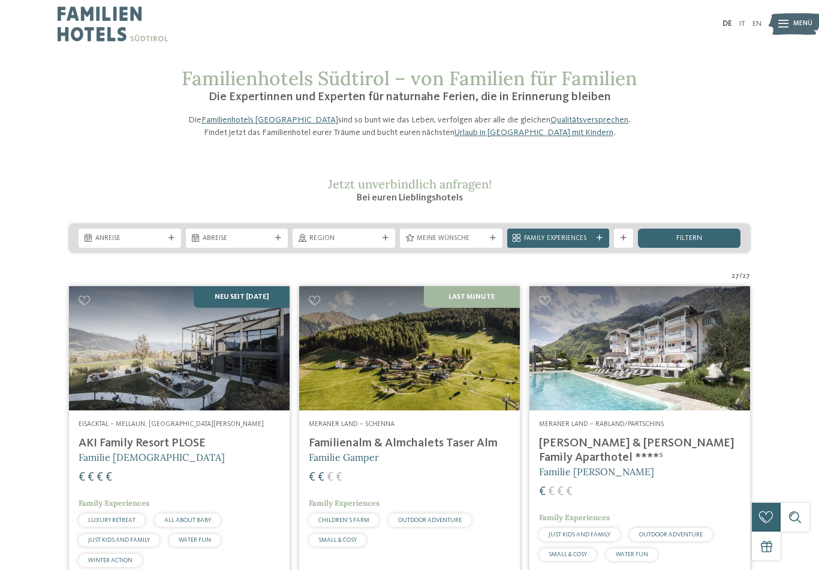
click at [492, 252] on div "Anreise Abreise" at bounding box center [409, 238] width 681 height 29
click at [486, 248] on div "Meine Wünsche" at bounding box center [451, 237] width 103 height 19
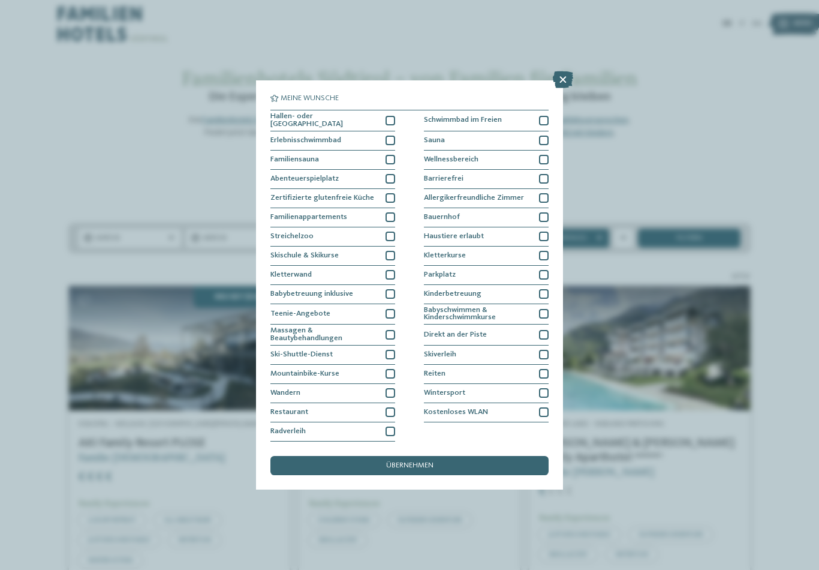
scroll to position [27, 0]
click at [448, 456] on div "übernehmen" at bounding box center [409, 465] width 278 height 19
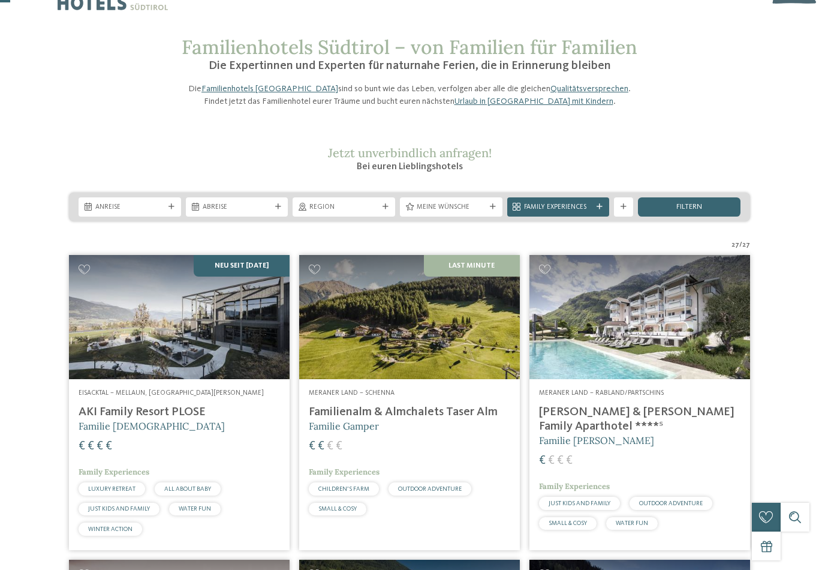
scroll to position [0, 0]
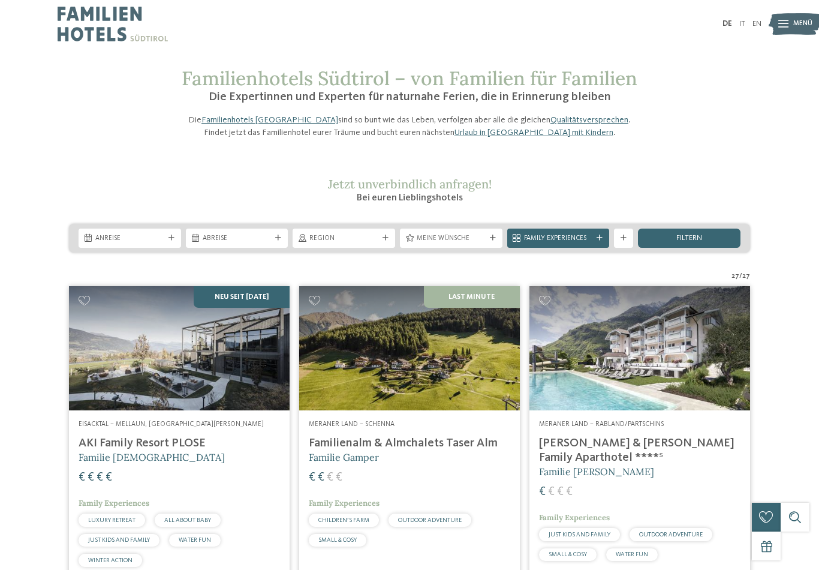
click at [384, 248] on div "Region" at bounding box center [344, 237] width 103 height 19
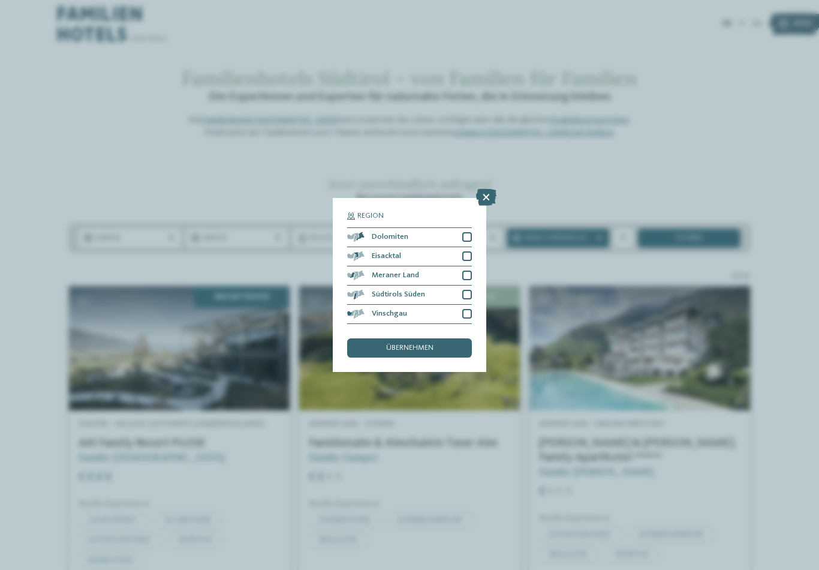
click at [492, 189] on icon at bounding box center [486, 197] width 20 height 17
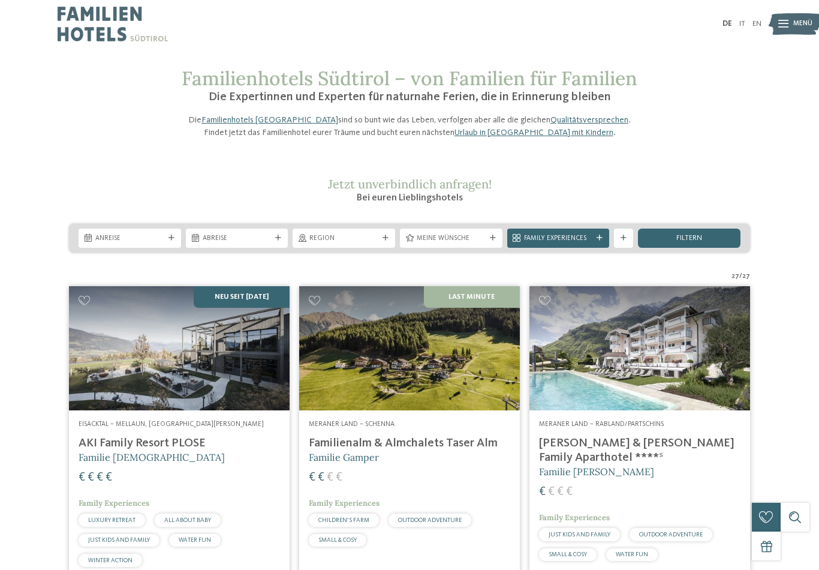
click at [712, 248] on div "filtern" at bounding box center [689, 237] width 103 height 19
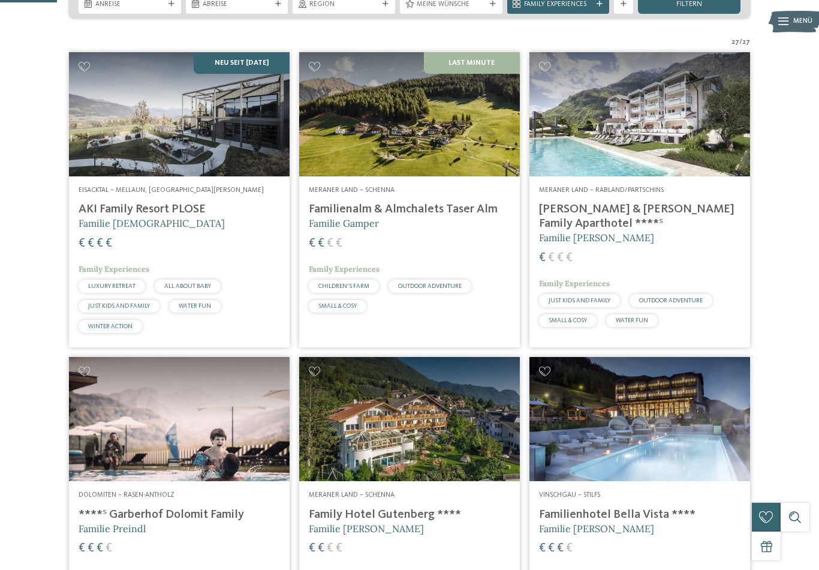
scroll to position [237, 0]
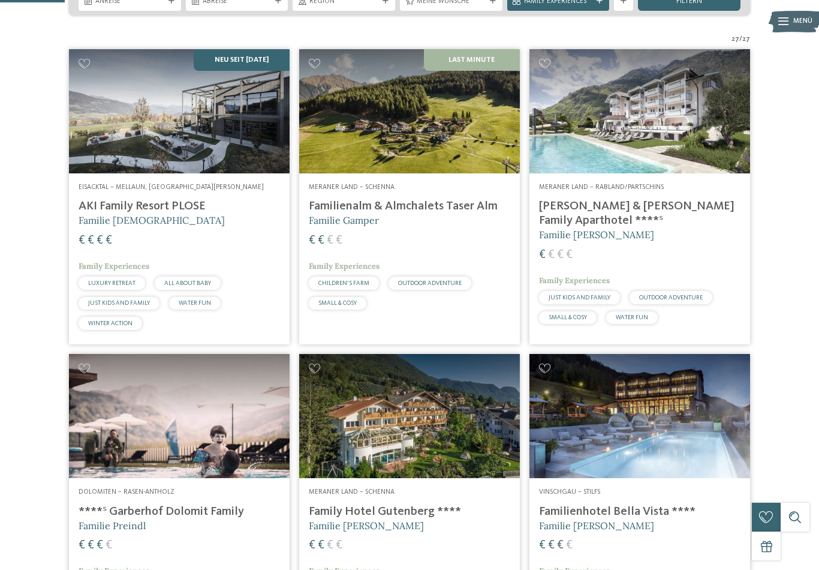
click at [713, 11] on div "filtern" at bounding box center [689, 1] width 103 height 19
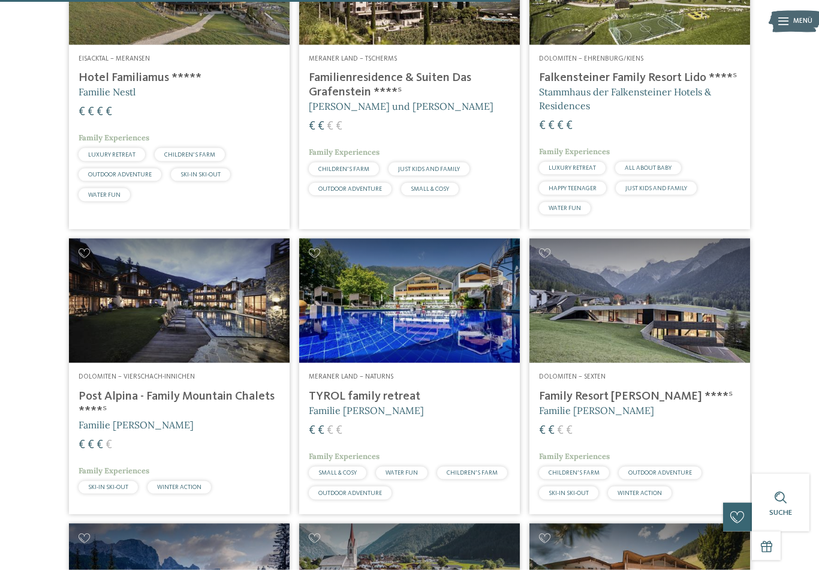
scroll to position [1884, 0]
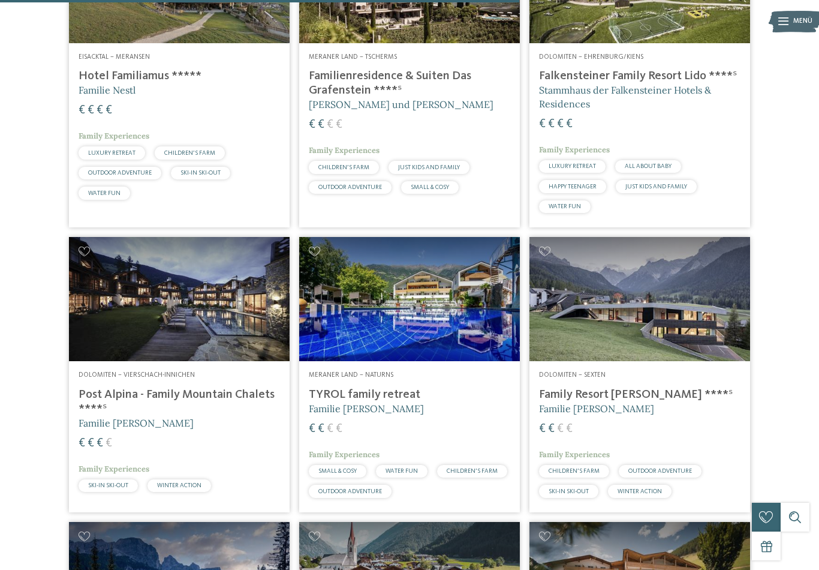
click at [214, 337] on img at bounding box center [179, 299] width 221 height 124
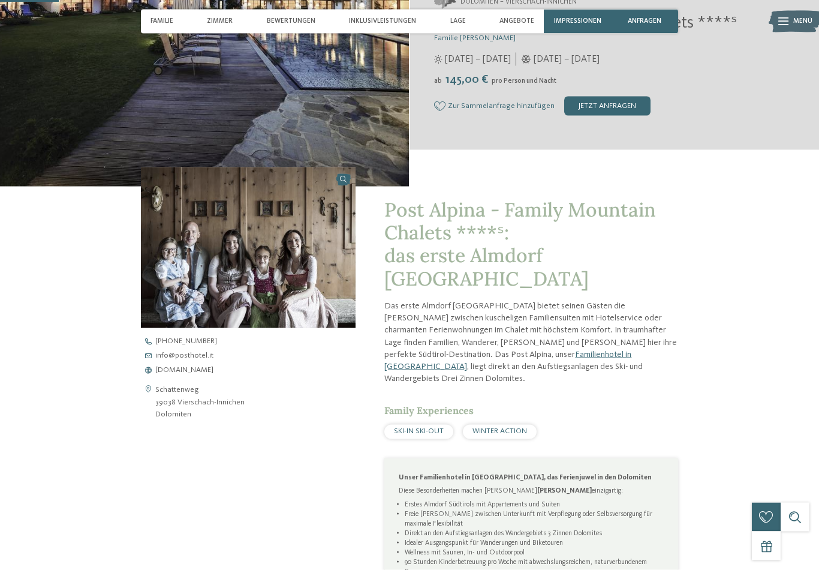
scroll to position [242, 0]
click at [192, 373] on span "www.postalpina.it" at bounding box center [184, 370] width 58 height 8
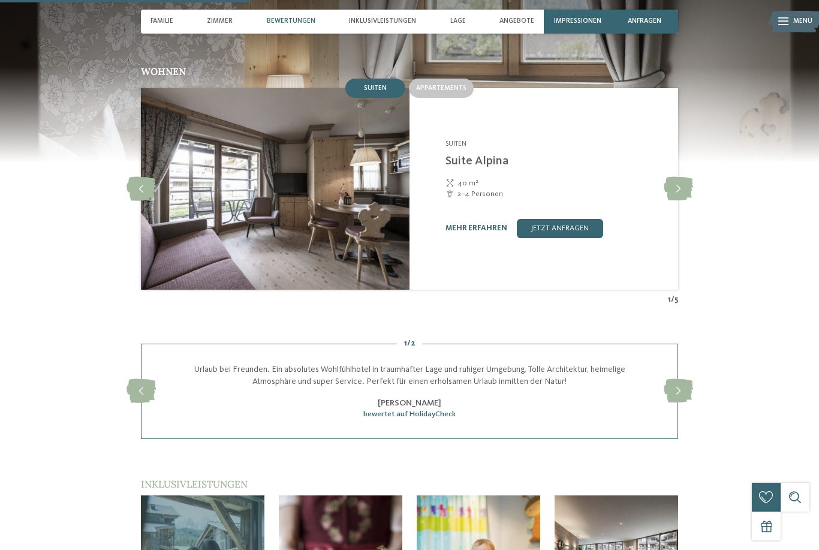
scroll to position [1016, 0]
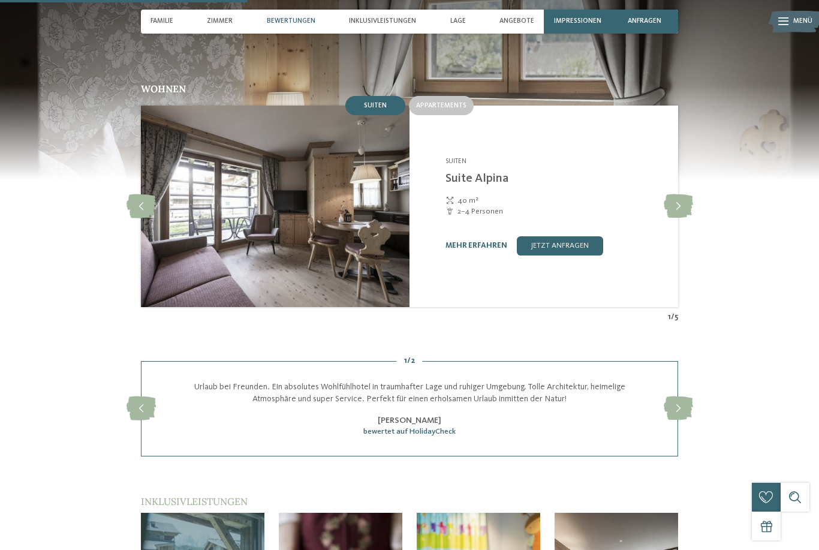
click at [451, 102] on span "Appartements" at bounding box center [441, 105] width 50 height 7
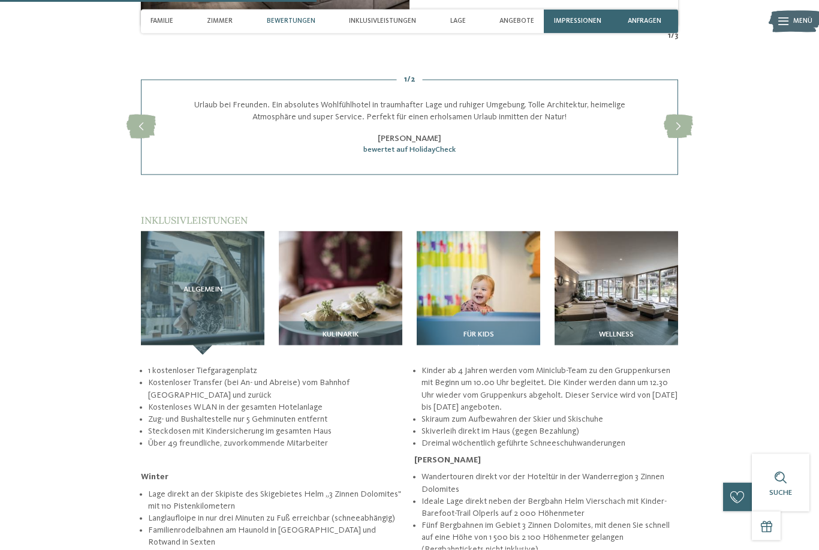
click at [529, 266] on img at bounding box center [478, 292] width 123 height 123
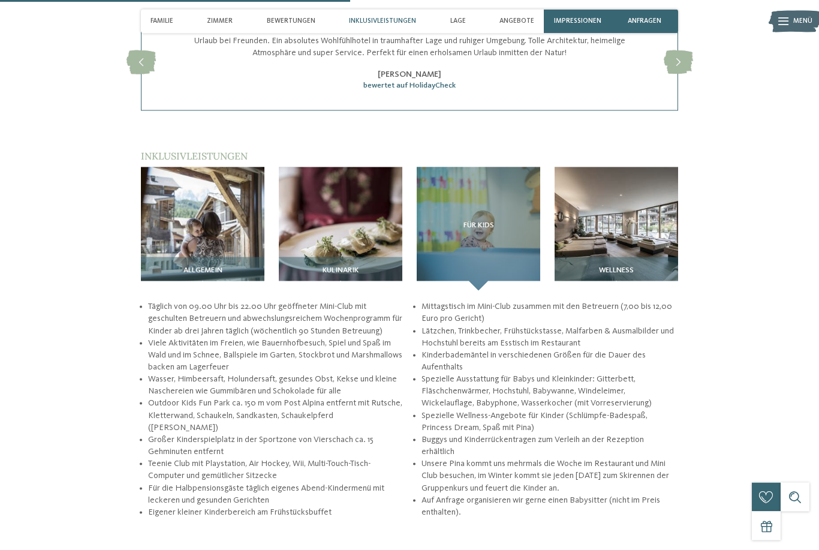
scroll to position [1425, 0]
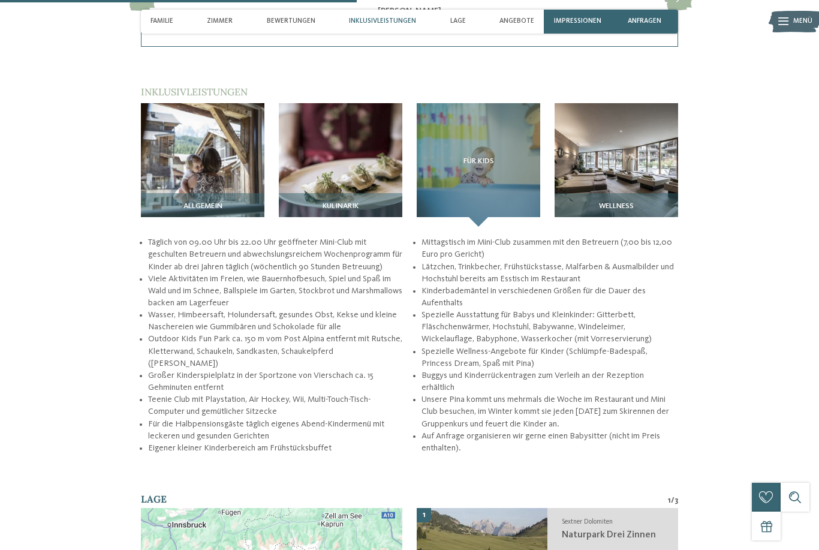
click at [625, 156] on img at bounding box center [616, 164] width 123 height 123
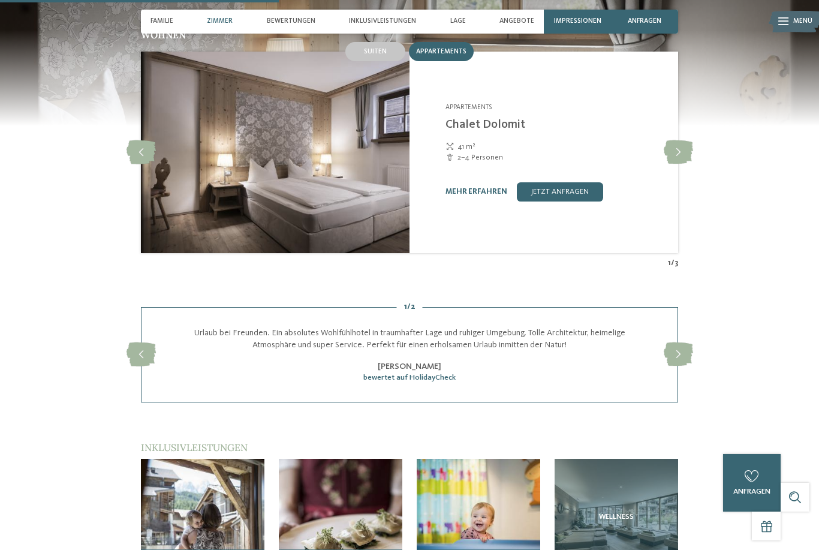
scroll to position [1052, 0]
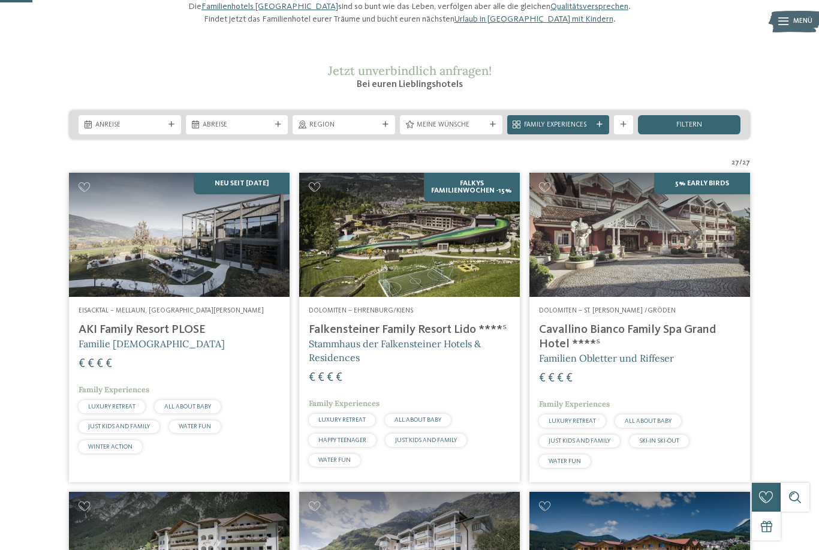
scroll to position [122, 0]
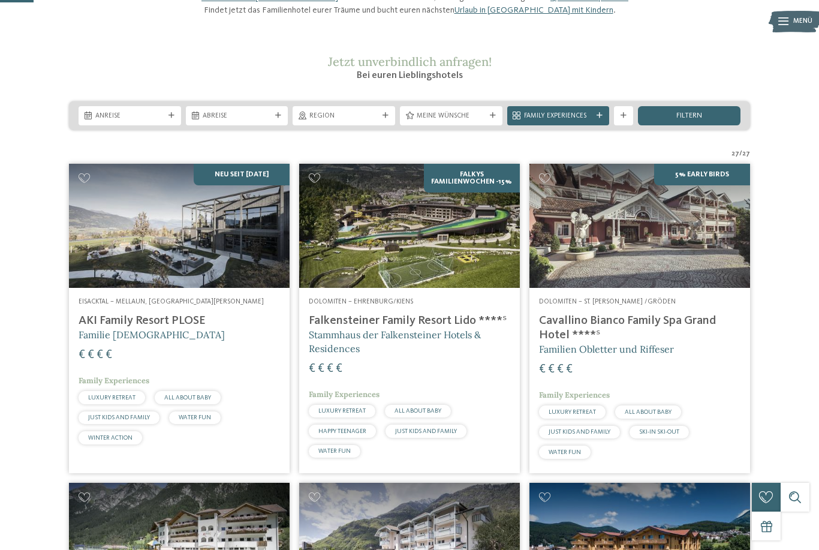
click at [131, 264] on img at bounding box center [179, 226] width 221 height 124
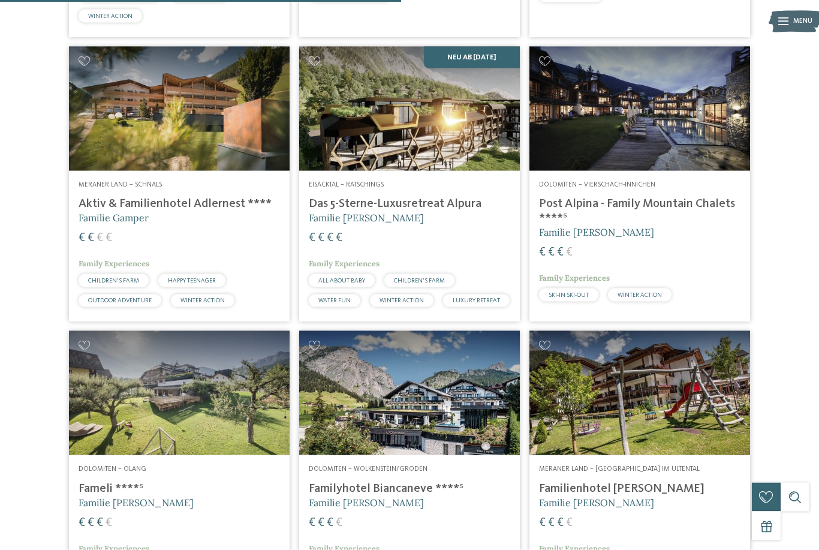
scroll to position [1481, 0]
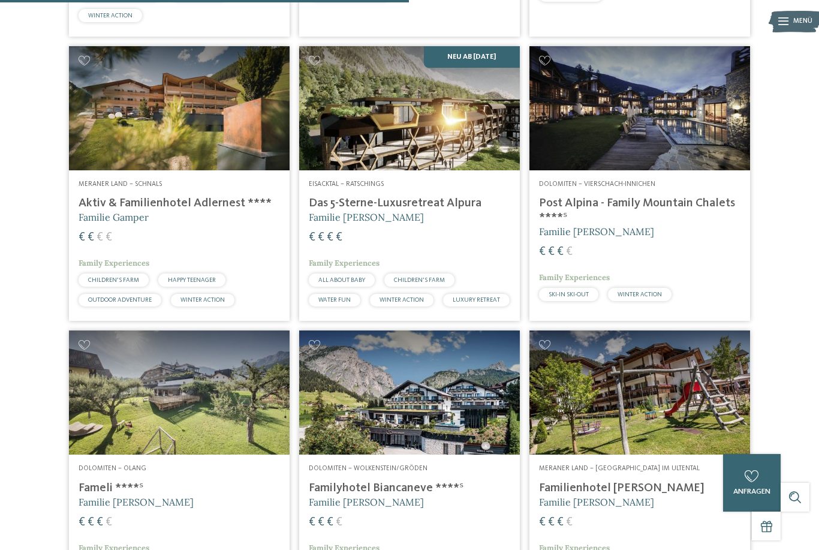
click at [434, 153] on img at bounding box center [409, 108] width 221 height 124
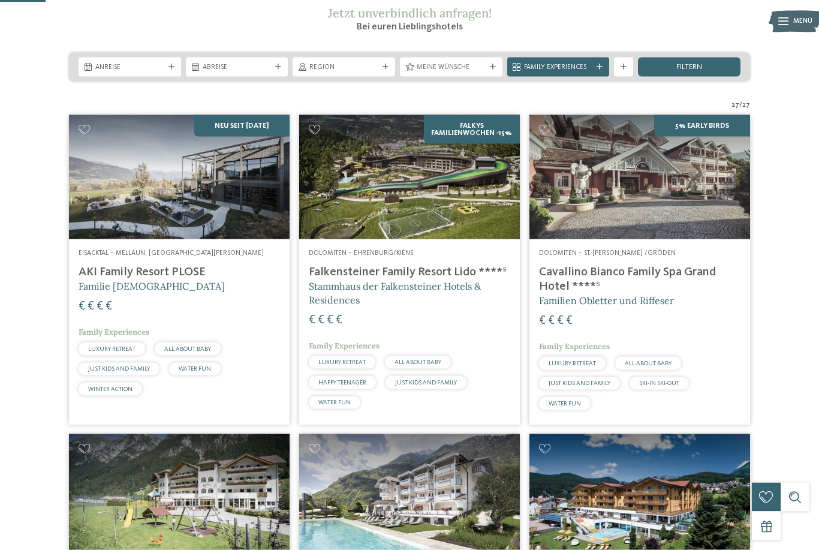
scroll to position [180, 0]
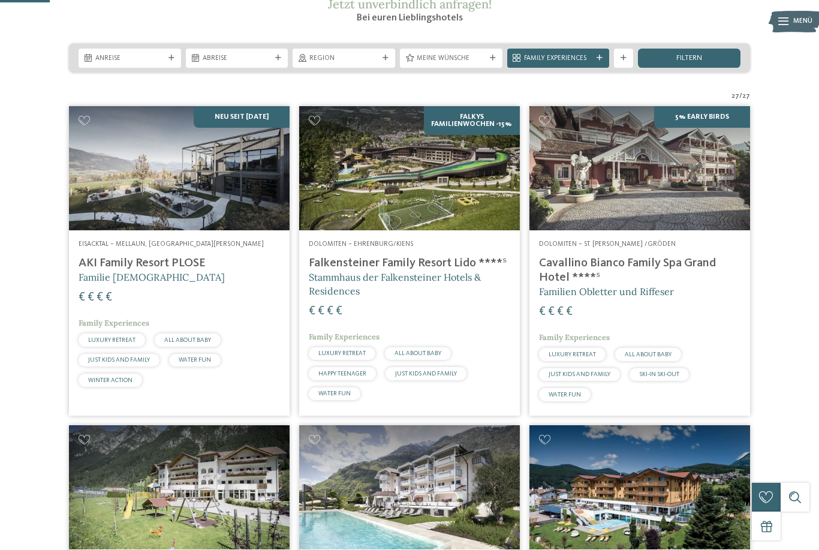
click at [129, 168] on img at bounding box center [179, 168] width 221 height 124
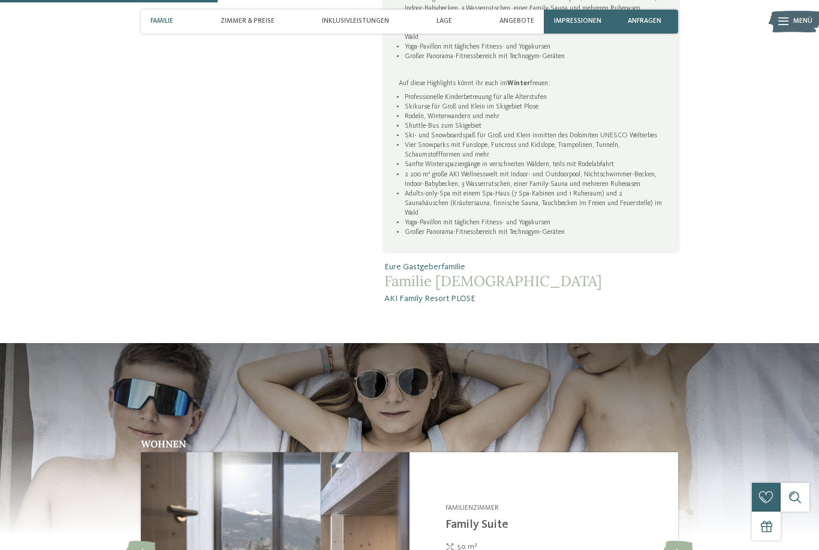
click at [363, 26] on div "Inklusivleistungen" at bounding box center [355, 22] width 77 height 24
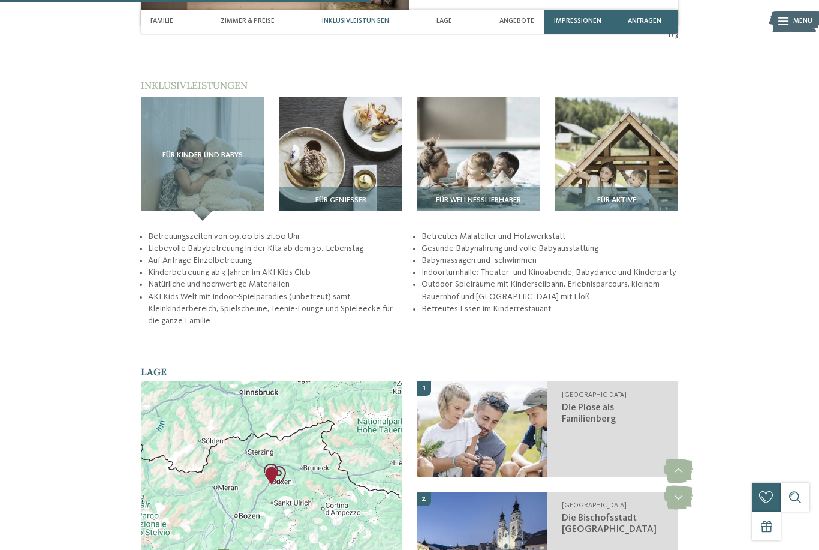
scroll to position [1523, 0]
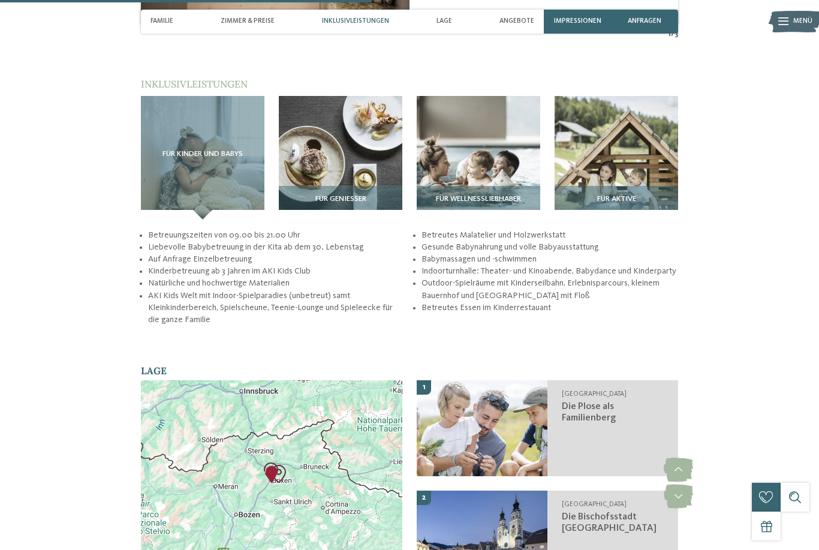
click at [374, 139] on img at bounding box center [340, 157] width 123 height 123
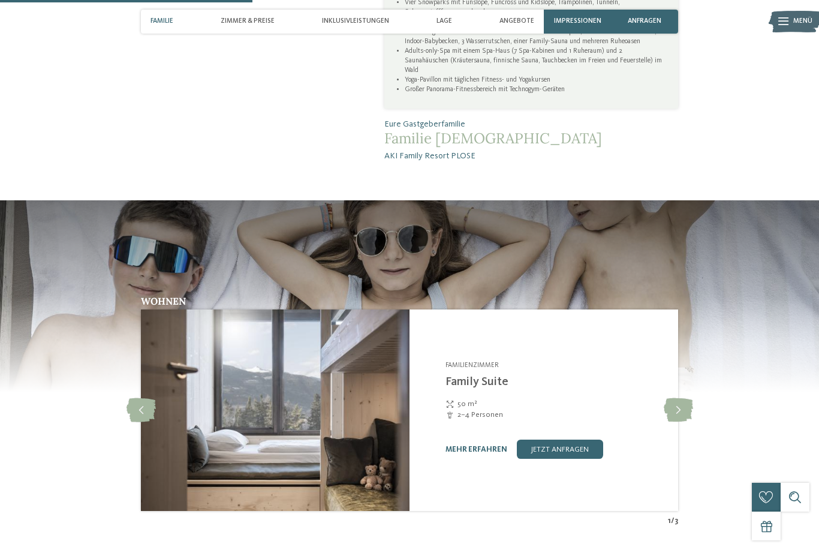
scroll to position [984, 0]
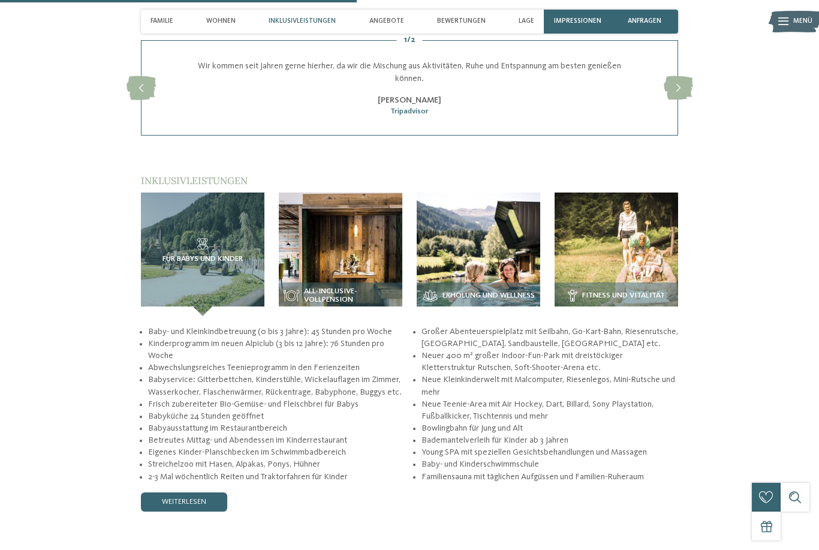
scroll to position [1562, 0]
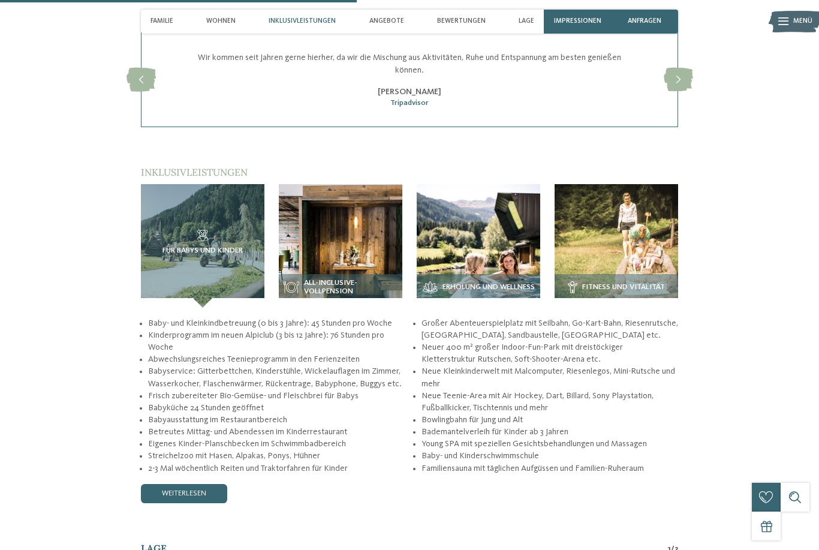
click at [372, 262] on img at bounding box center [340, 245] width 123 height 123
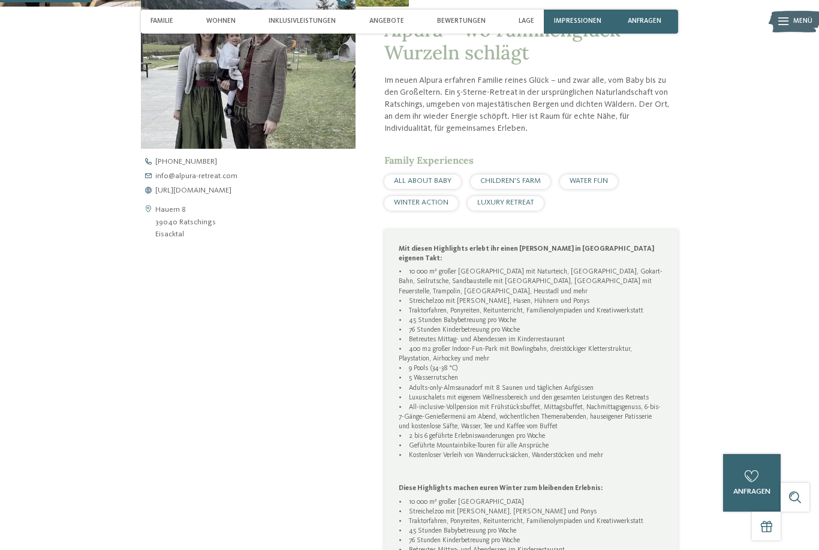
scroll to position [394, 0]
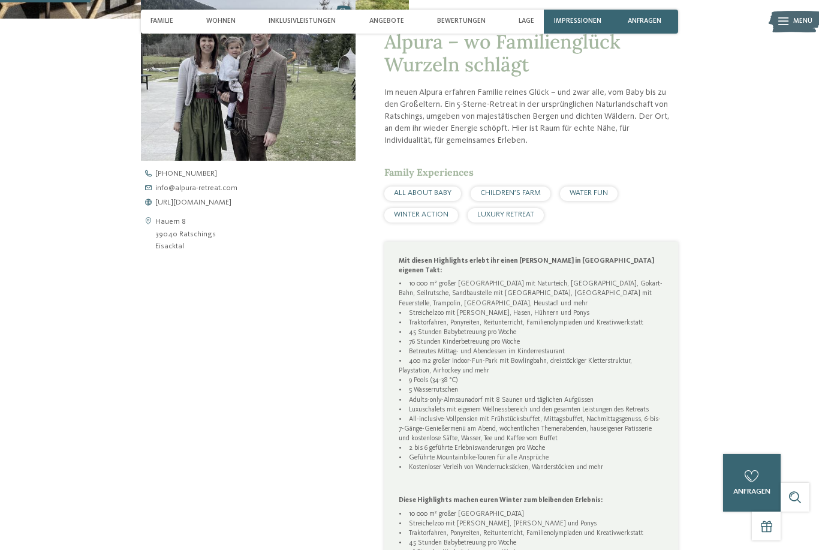
click at [231, 207] on span "[URL][DOMAIN_NAME]" at bounding box center [193, 203] width 76 height 8
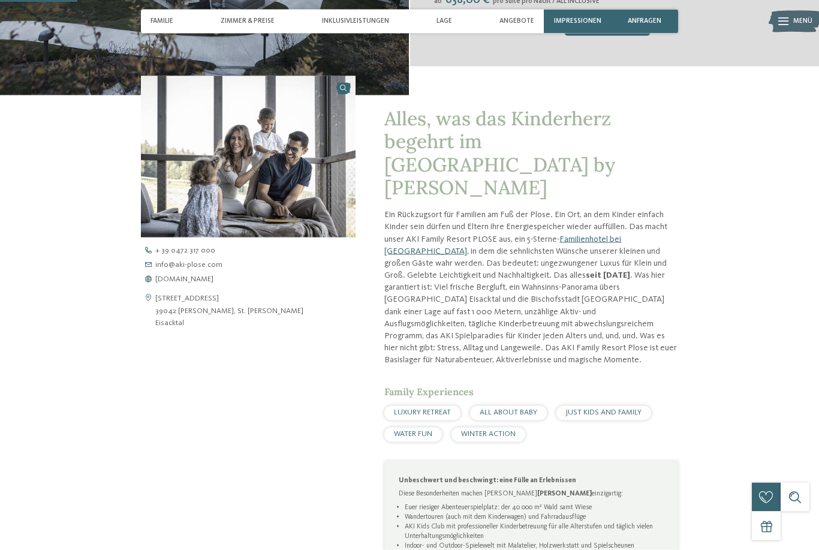
scroll to position [318, 0]
click at [203, 283] on span "[DOMAIN_NAME]" at bounding box center [184, 279] width 58 height 8
